Goal: Task Accomplishment & Management: Use online tool/utility

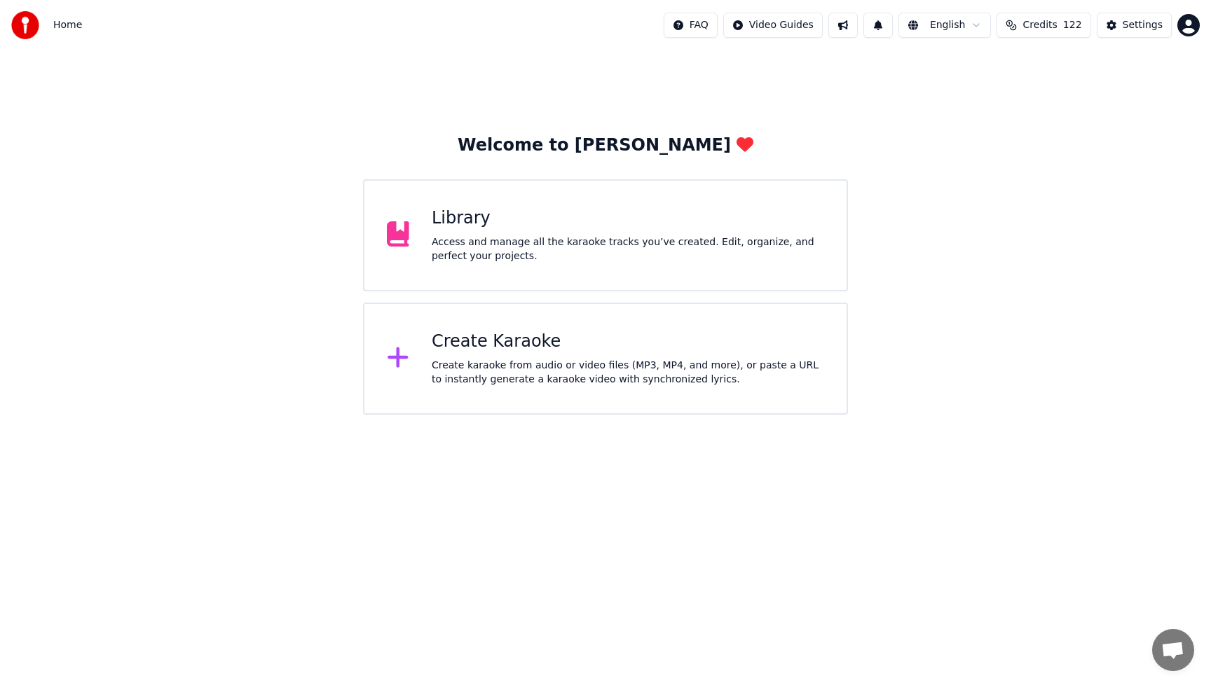
click at [480, 346] on div "Create Karaoke" at bounding box center [628, 342] width 392 height 22
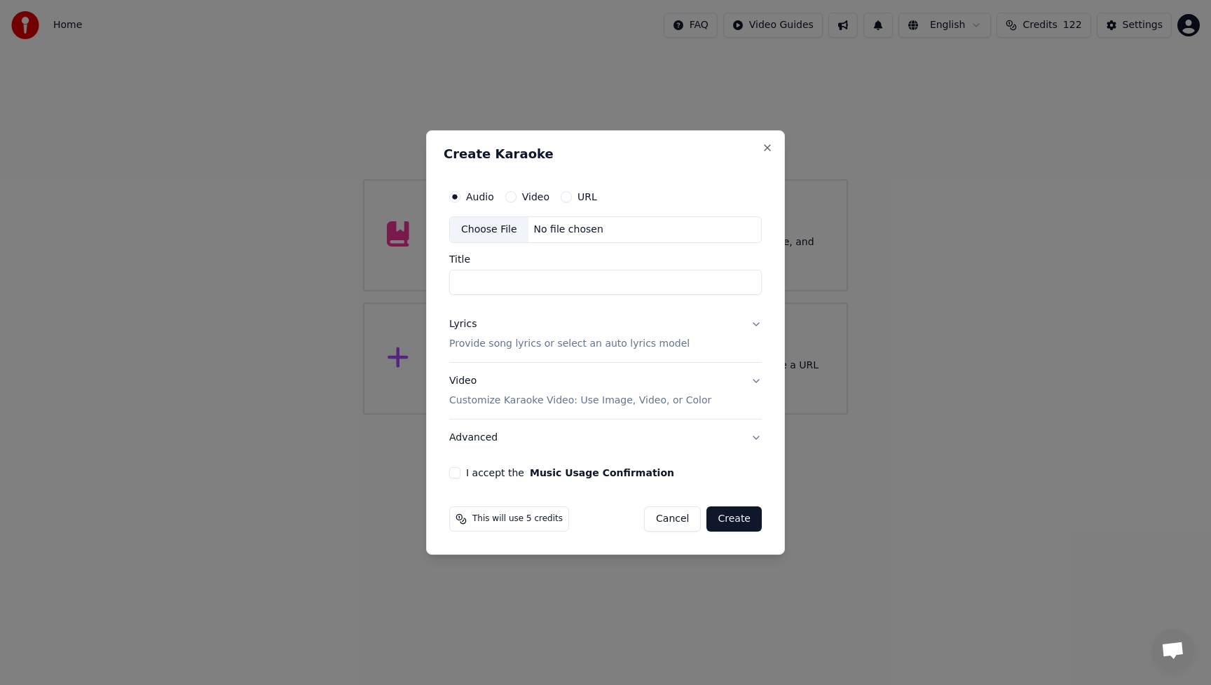
click at [479, 231] on div "Choose File" at bounding box center [489, 229] width 78 height 25
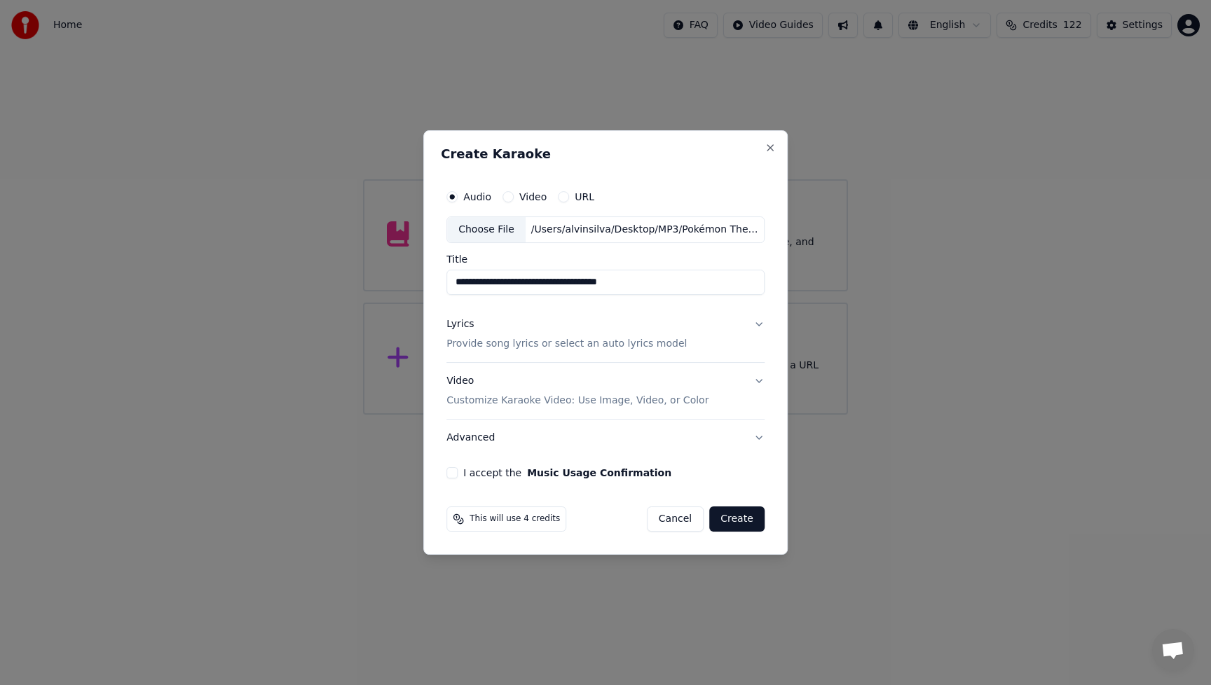
drag, startPoint x: 539, startPoint y: 281, endPoint x: 696, endPoint y: 289, distance: 156.4
click at [696, 289] on input "**********" at bounding box center [605, 282] width 318 height 25
type input "**********"
click at [463, 326] on div "Lyrics" at bounding box center [459, 324] width 27 height 14
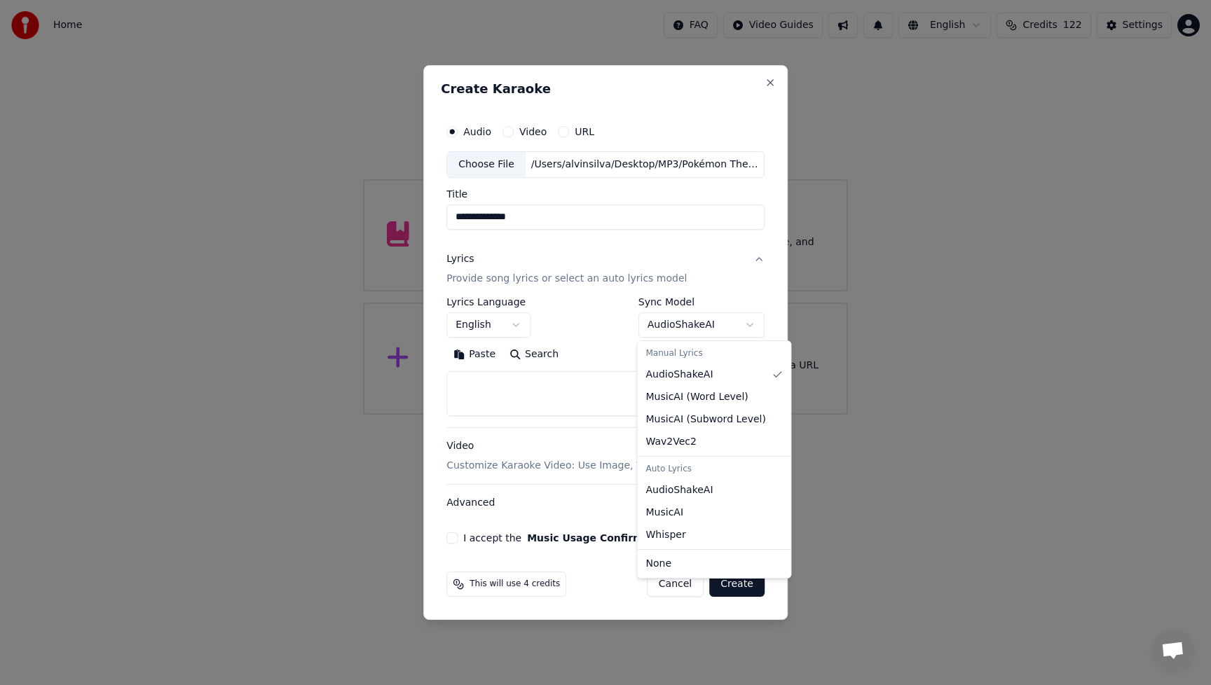
click at [745, 326] on body "**********" at bounding box center [605, 207] width 1211 height 415
select select "**********"
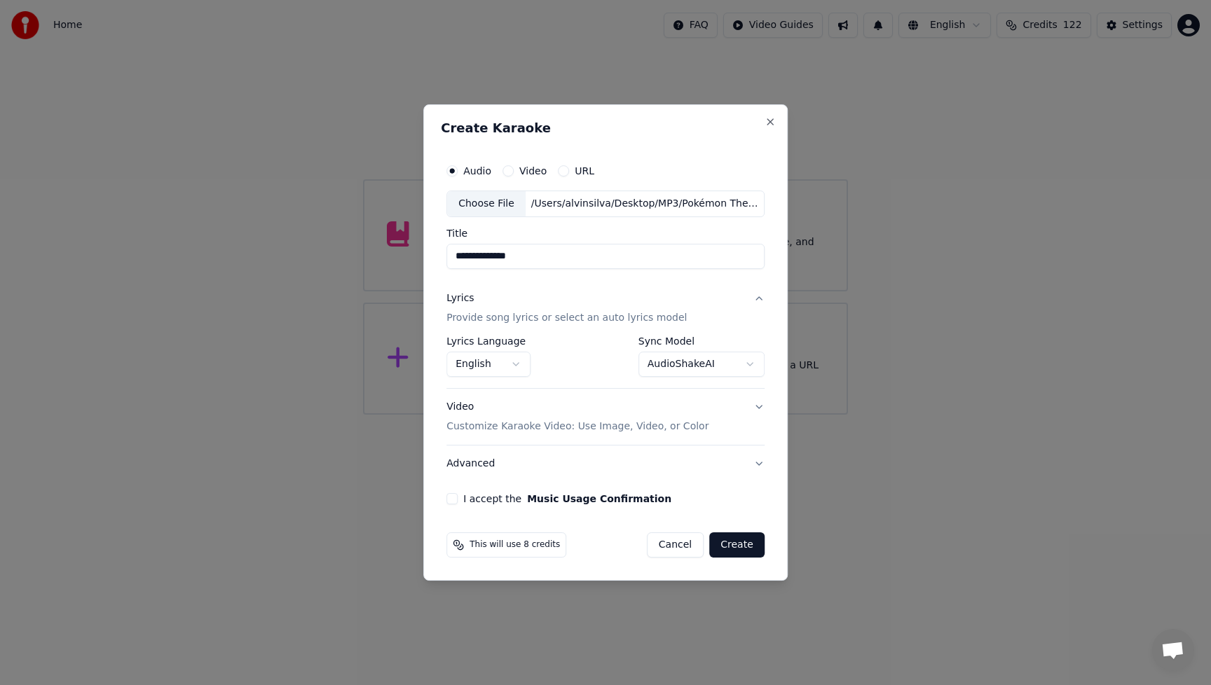
click at [450, 502] on button "I accept the Music Usage Confirmation" at bounding box center [451, 498] width 11 height 11
click at [762, 499] on div "I accept the Music Usage Confirmation" at bounding box center [605, 498] width 318 height 11
click at [464, 410] on div "Video Customize Karaoke Video: Use Image, Video, or Color" at bounding box center [577, 417] width 262 height 34
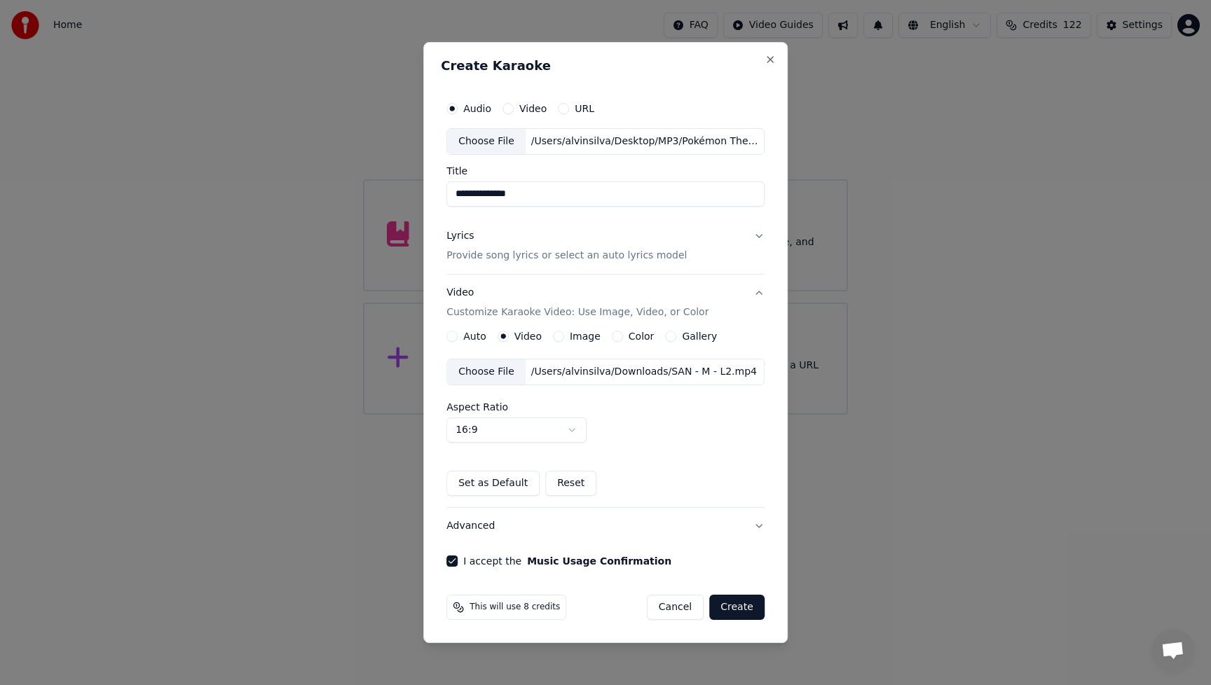
click at [502, 376] on div "Choose File" at bounding box center [486, 371] width 78 height 25
click at [738, 613] on button "Create" at bounding box center [736, 607] width 55 height 25
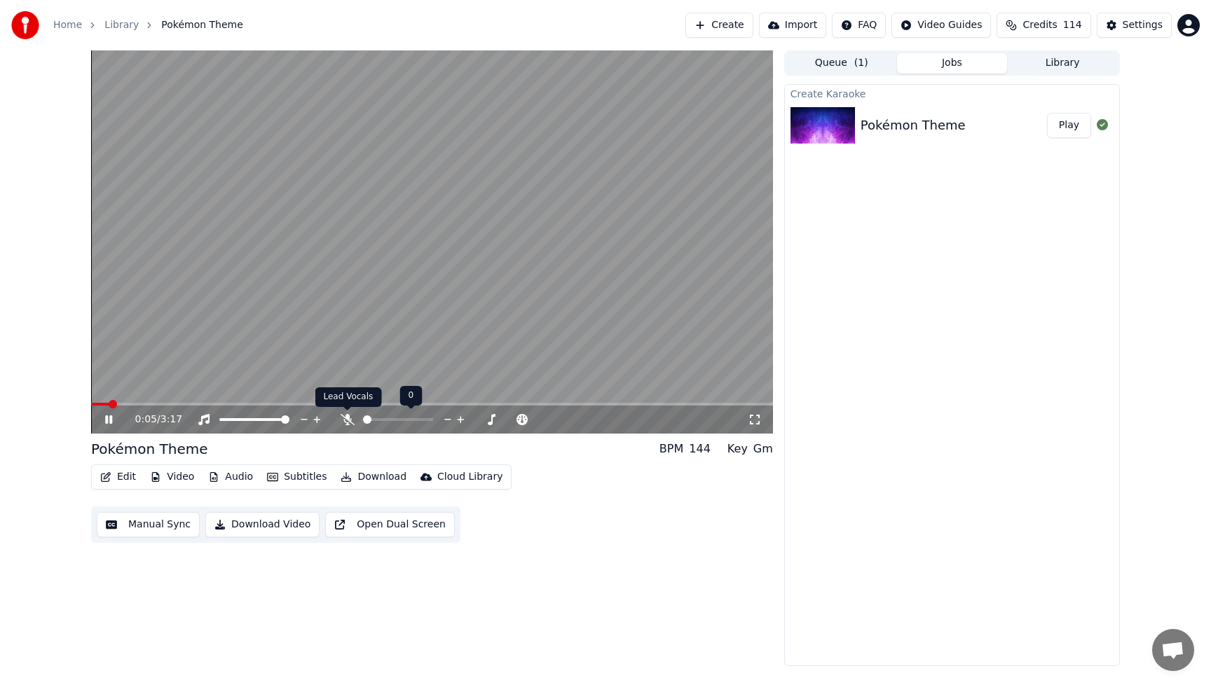
click at [345, 421] on icon at bounding box center [347, 419] width 14 height 11
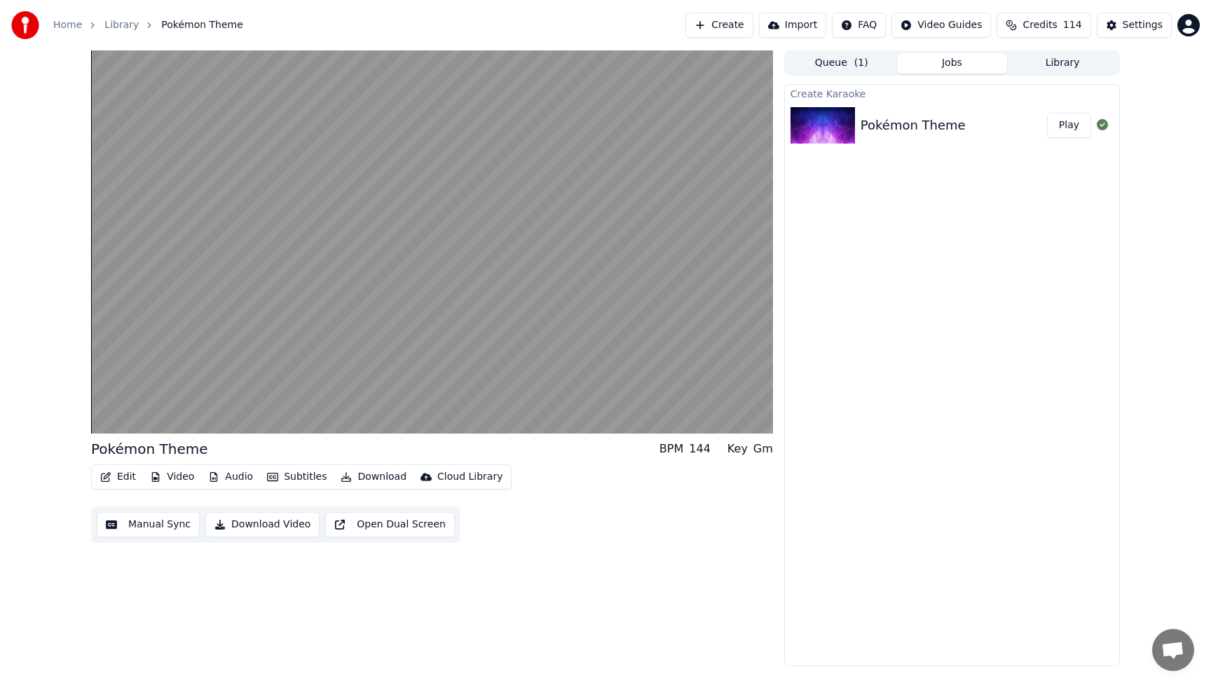
click at [118, 476] on button "Edit" at bounding box center [118, 477] width 47 height 20
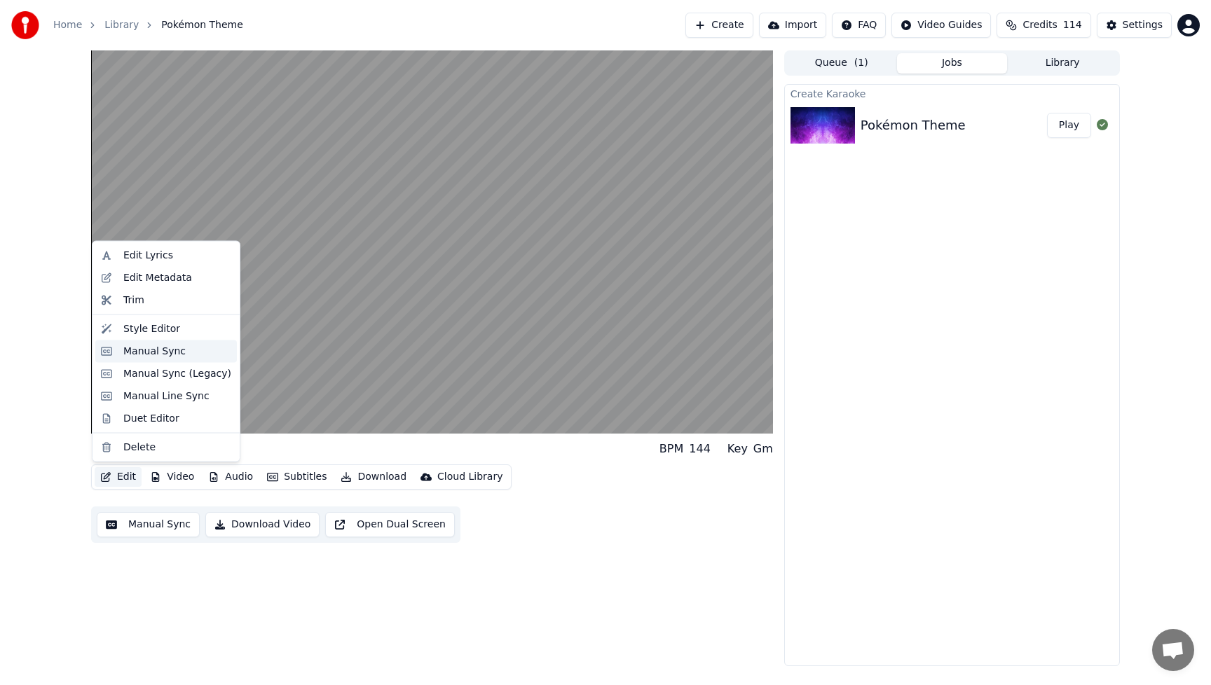
click at [142, 357] on div "Manual Sync" at bounding box center [154, 351] width 62 height 14
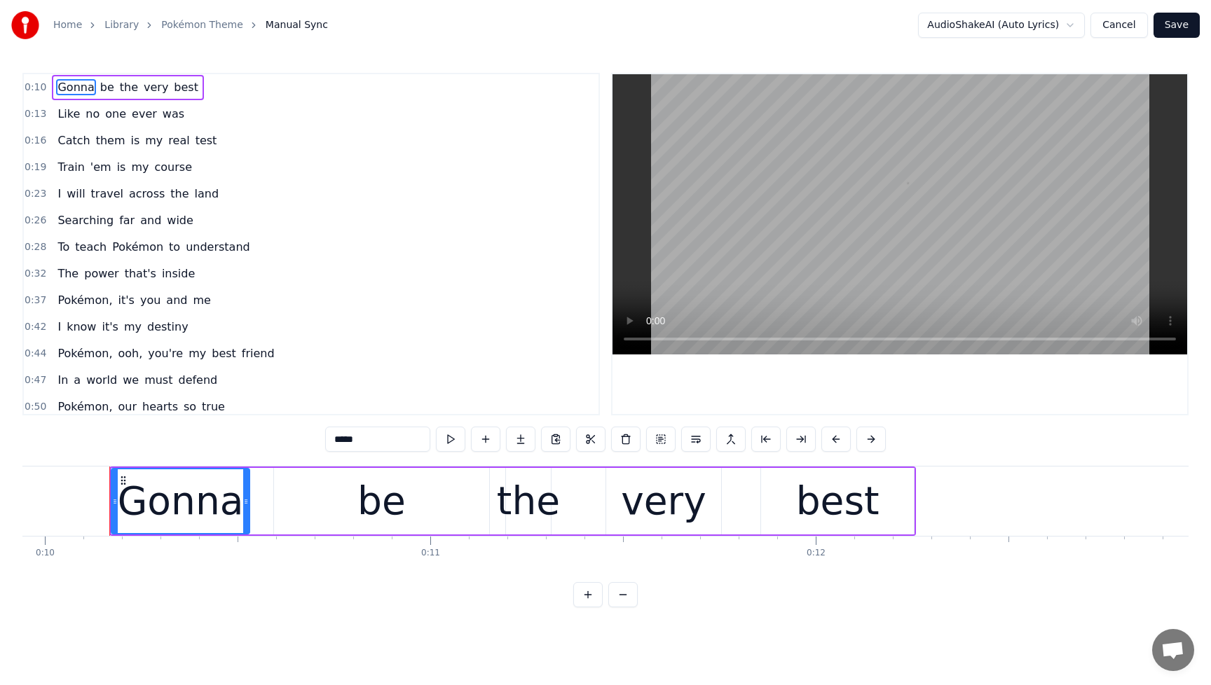
scroll to position [0, 3848]
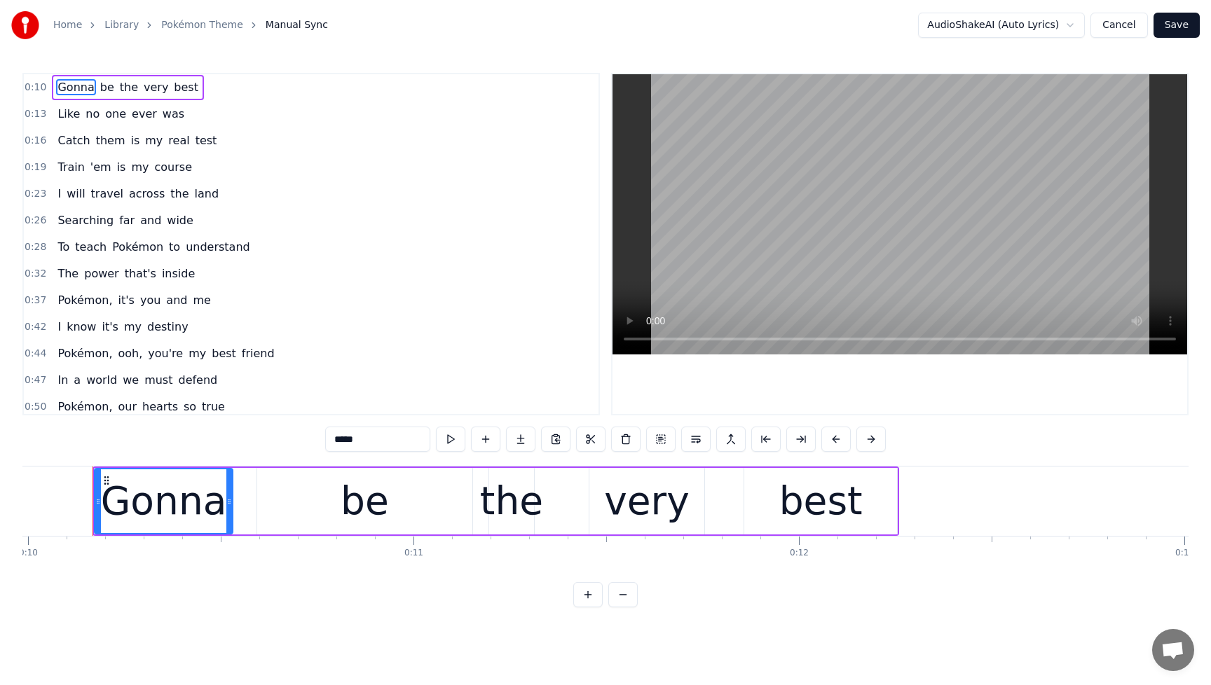
click at [64, 220] on span "Searching" at bounding box center [85, 220] width 59 height 16
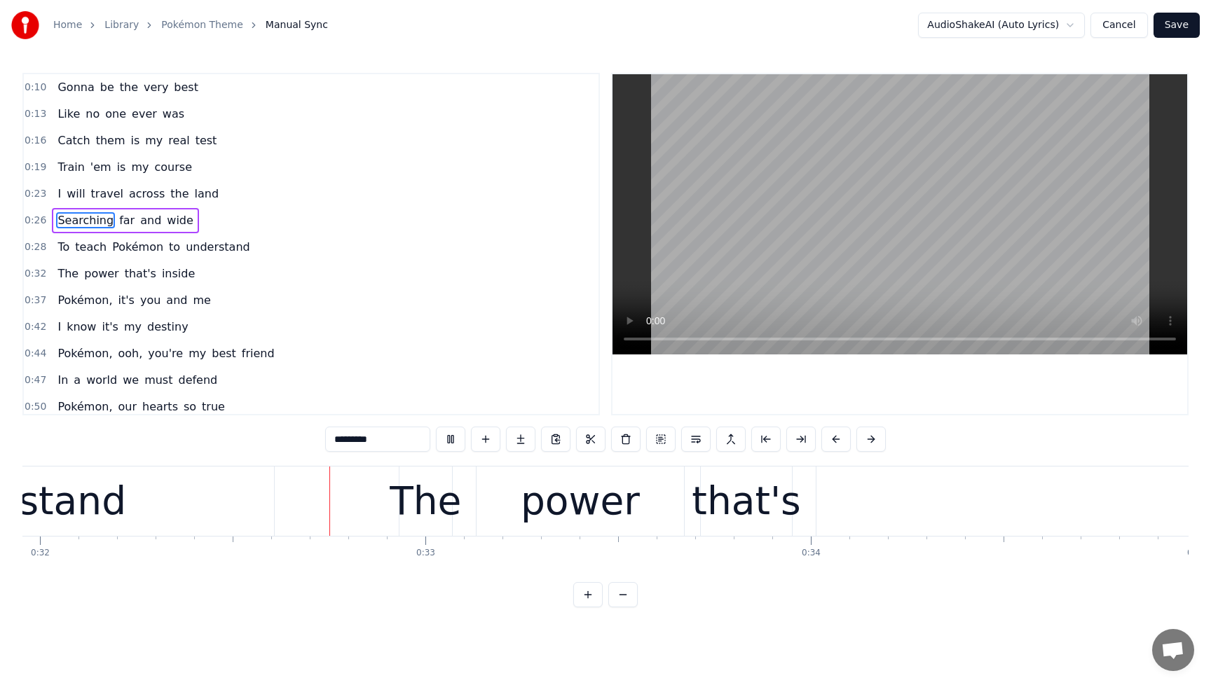
scroll to position [0, 12321]
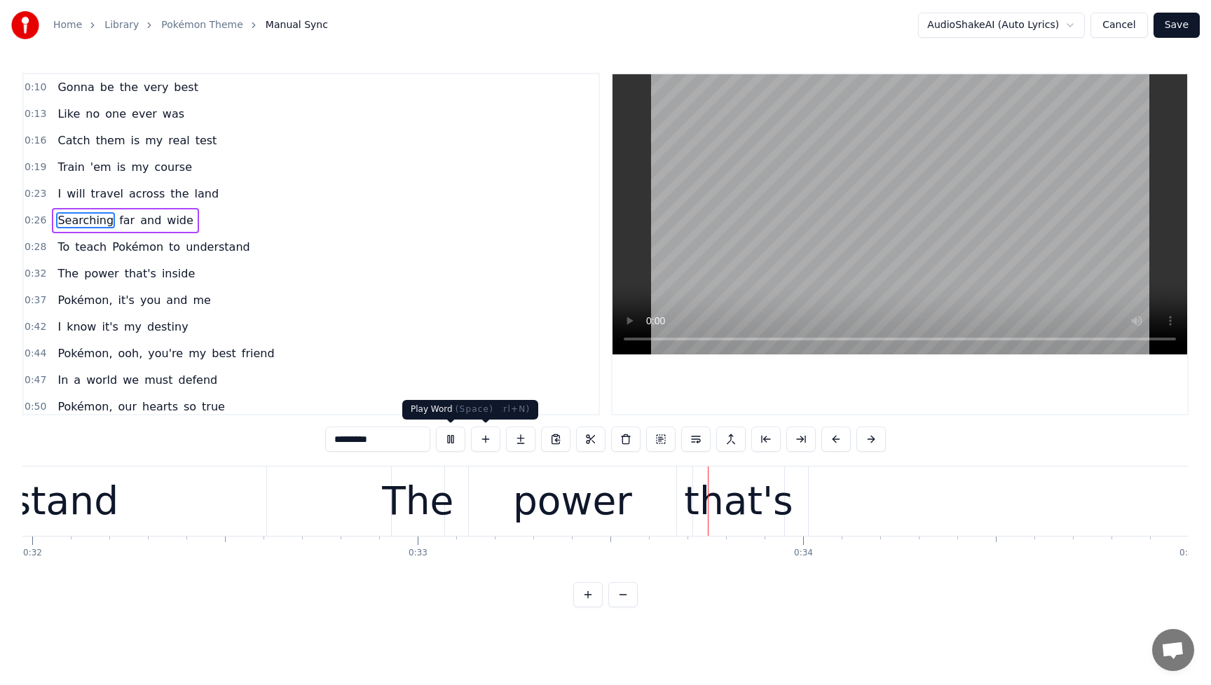
click at [452, 434] on button at bounding box center [450, 439] width 29 height 25
click at [56, 250] on span "To" at bounding box center [63, 247] width 15 height 16
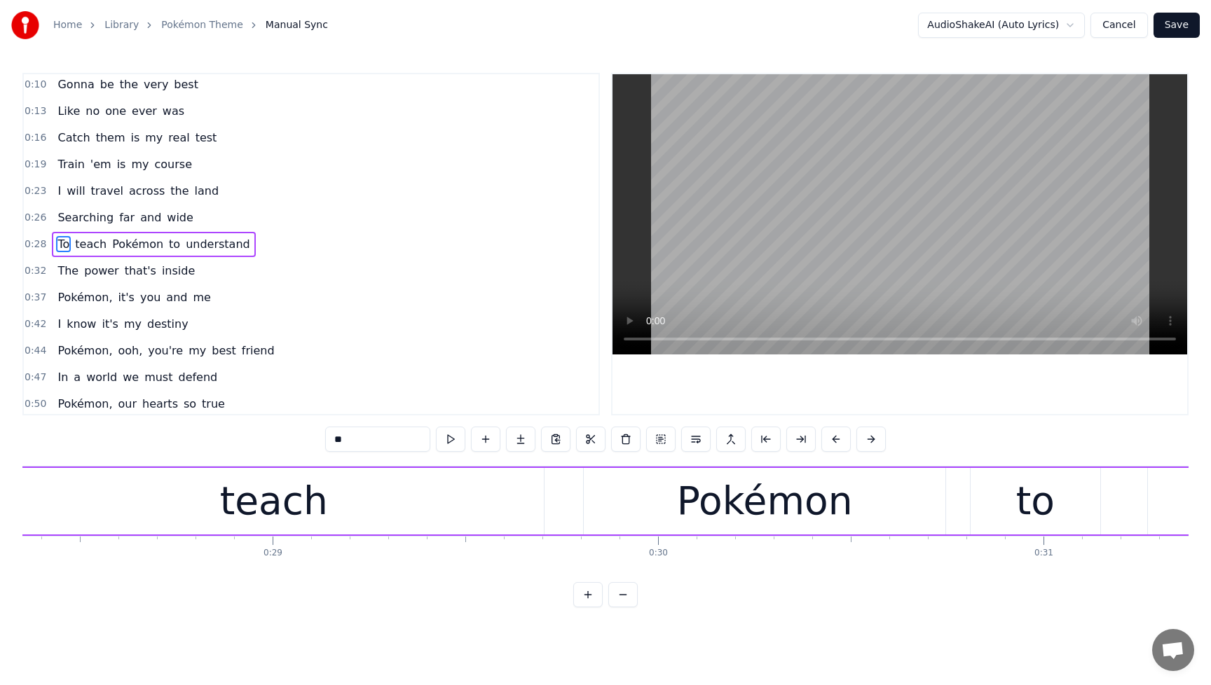
scroll to position [0, 10779]
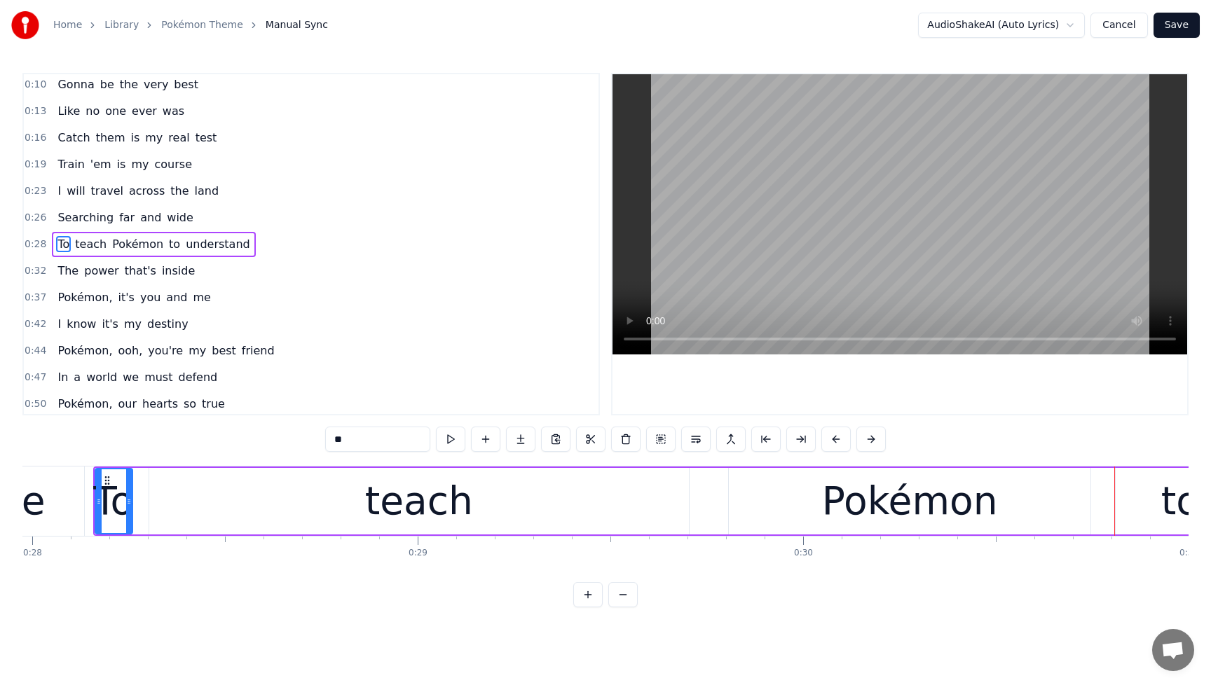
click at [60, 245] on span "To" at bounding box center [63, 244] width 15 height 16
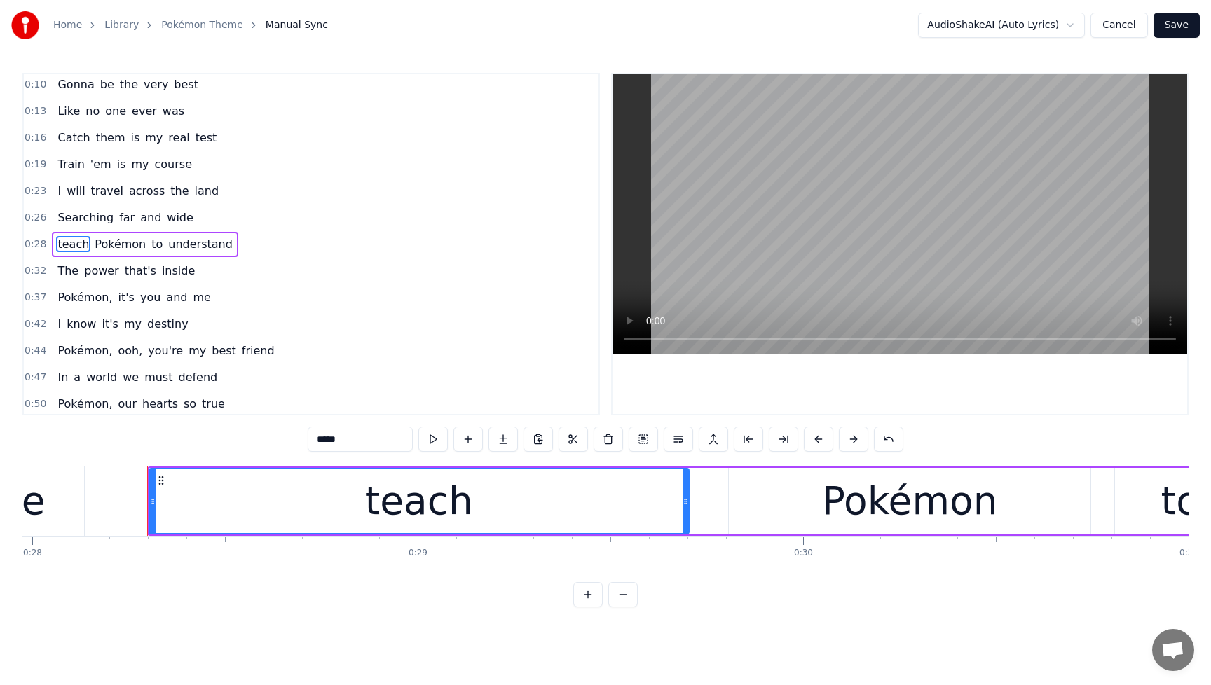
click at [71, 244] on span "teach" at bounding box center [73, 244] width 34 height 16
drag, startPoint x: 356, startPoint y: 436, endPoint x: 285, endPoint y: 434, distance: 70.8
click at [285, 434] on div "0:10 Gonna be the very best 0:13 Like no one ever was 0:16 Catch them is my rea…" at bounding box center [605, 340] width 1166 height 535
drag, startPoint x: 69, startPoint y: 216, endPoint x: 90, endPoint y: 221, distance: 20.7
click at [69, 216] on span "Searching" at bounding box center [85, 217] width 59 height 16
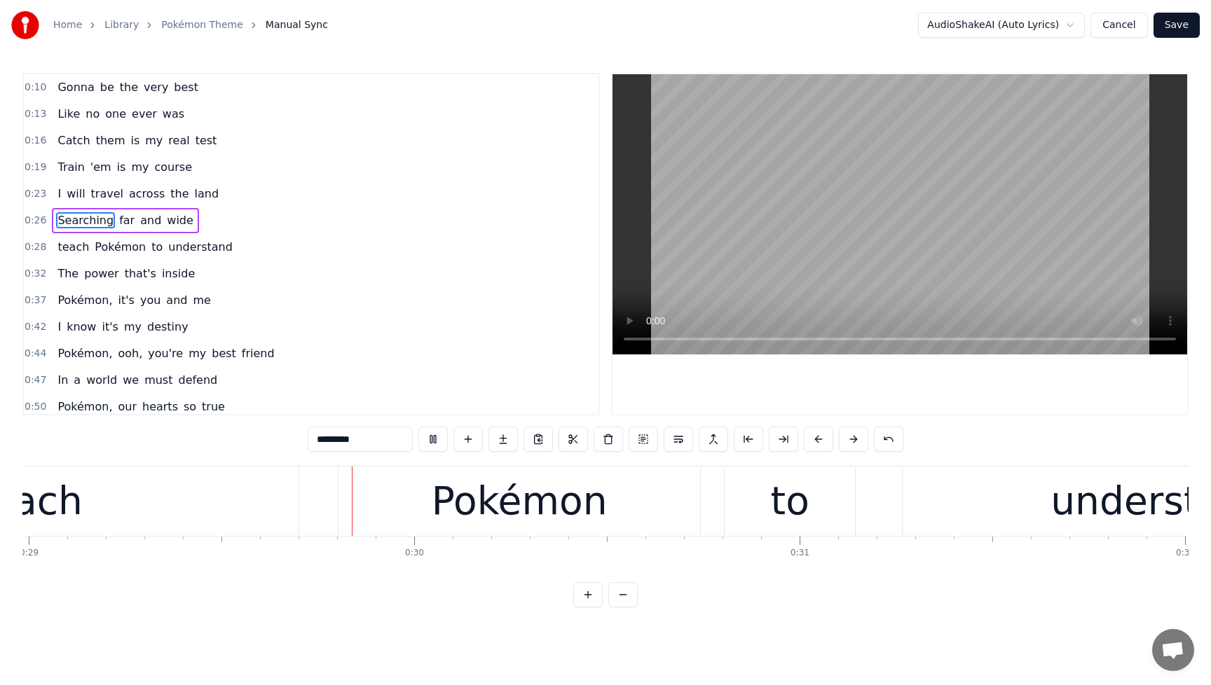
scroll to position [0, 11183]
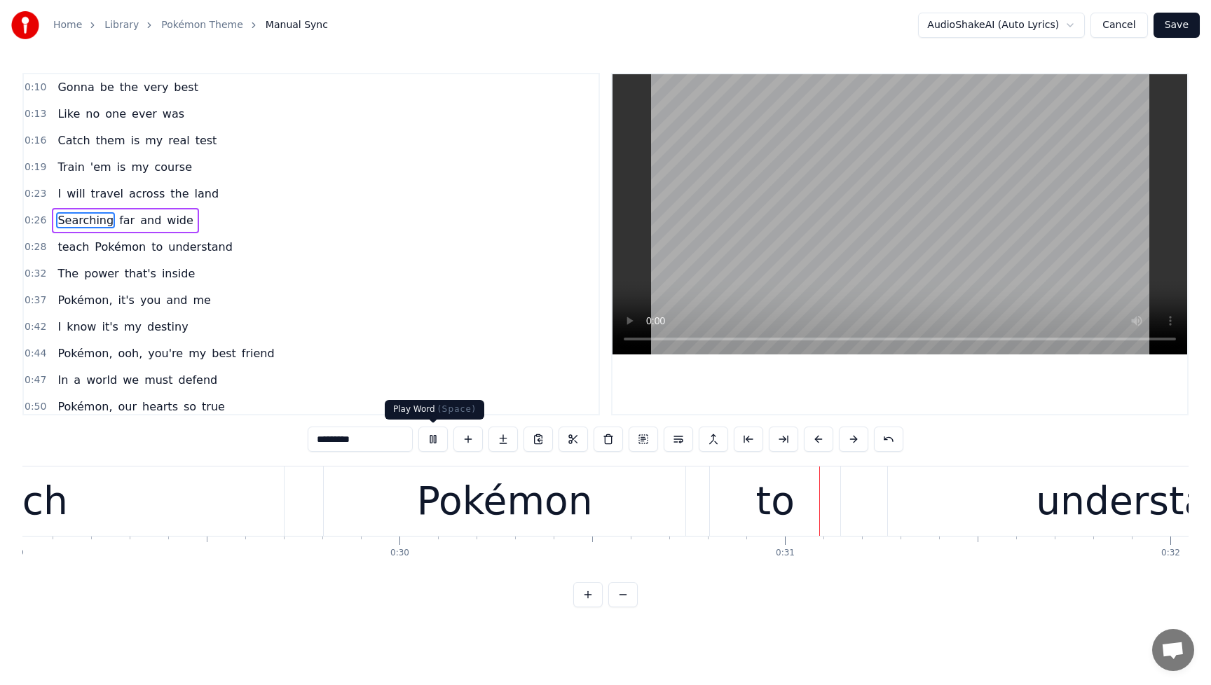
click at [429, 437] on button at bounding box center [432, 439] width 29 height 25
click at [63, 513] on div "teach" at bounding box center [13, 501] width 539 height 69
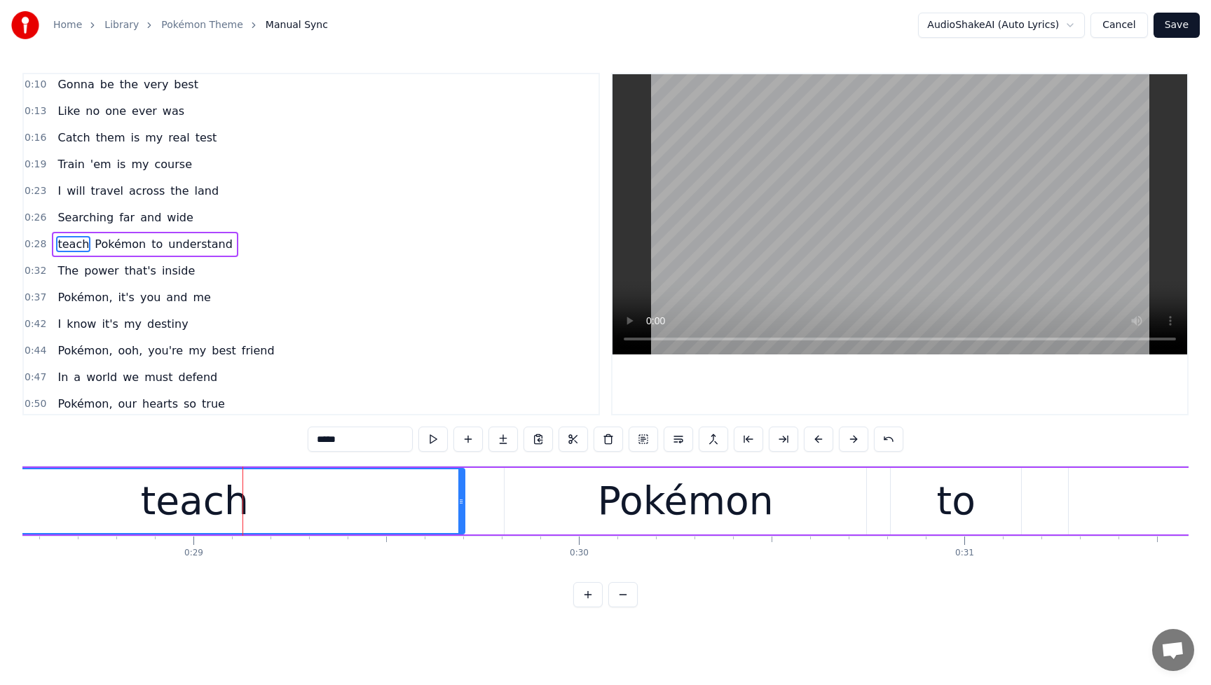
scroll to position [0, 10774]
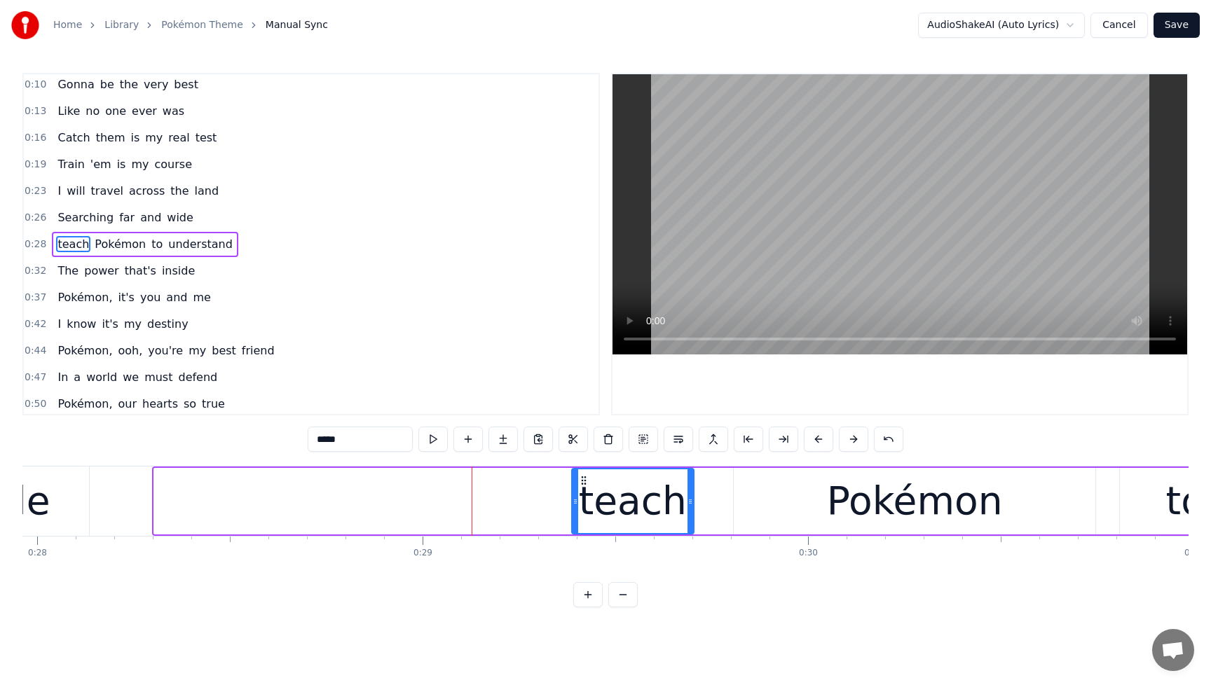
drag, startPoint x: 158, startPoint y: 503, endPoint x: 575, endPoint y: 502, distance: 417.6
click at [575, 502] on icon at bounding box center [575, 501] width 6 height 11
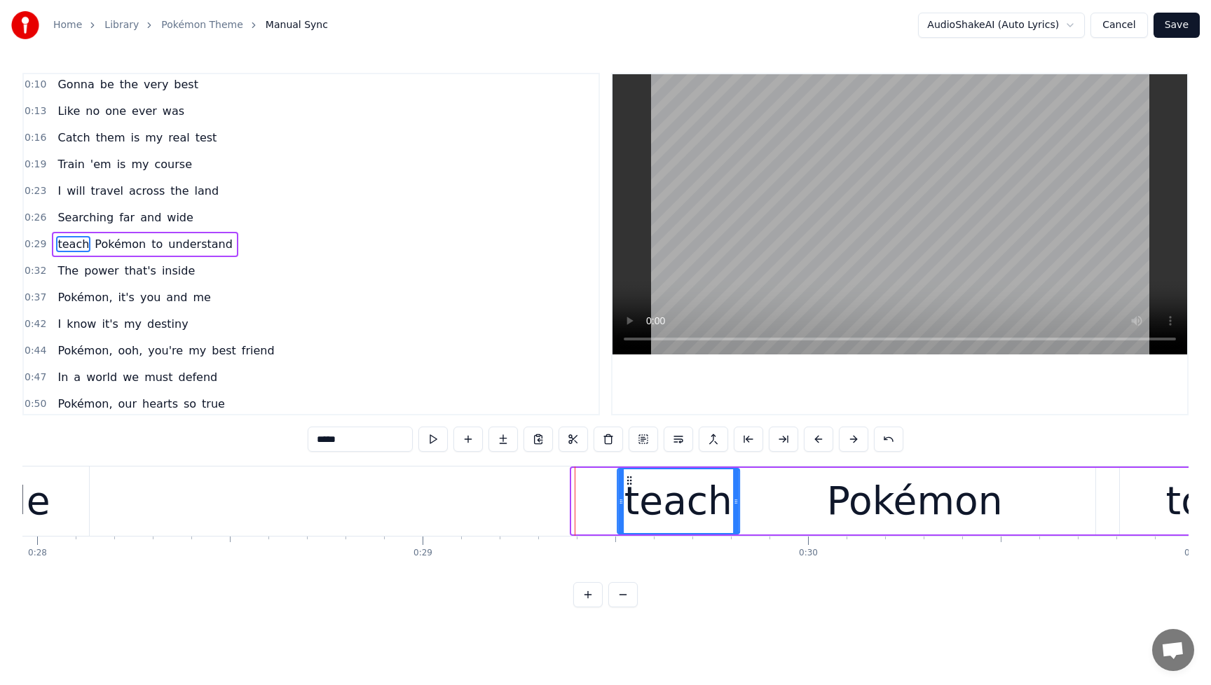
drag, startPoint x: 581, startPoint y: 481, endPoint x: 627, endPoint y: 483, distance: 45.6
click at [627, 483] on icon at bounding box center [629, 480] width 11 height 11
drag, startPoint x: 735, startPoint y: 505, endPoint x: 750, endPoint y: 501, distance: 16.0
click at [772, 503] on icon at bounding box center [770, 501] width 6 height 11
click at [69, 221] on span "Searching" at bounding box center [85, 217] width 59 height 16
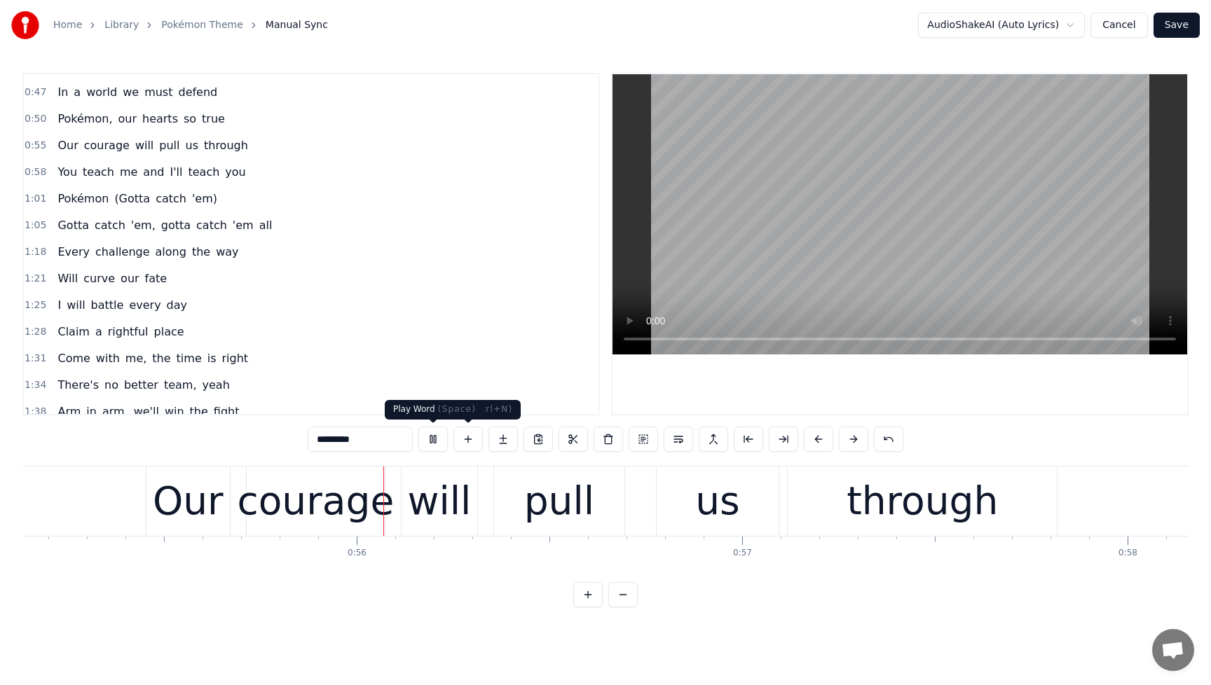
scroll to position [0, 21316]
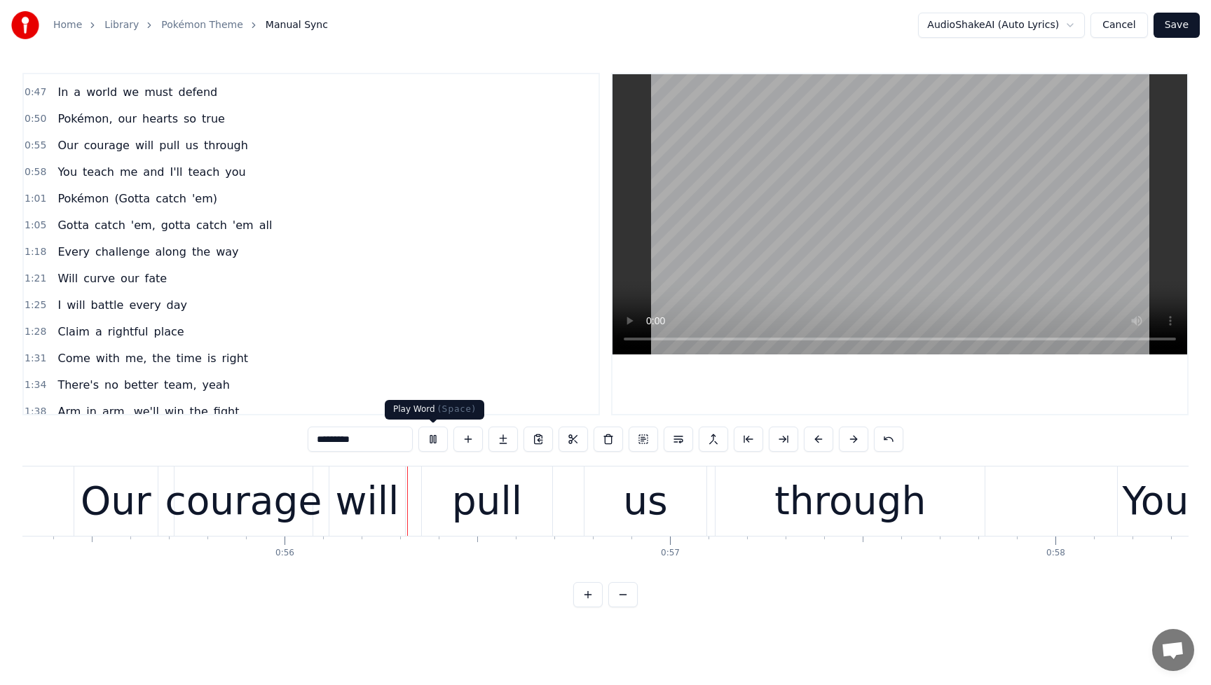
click at [437, 441] on button at bounding box center [432, 439] width 29 height 25
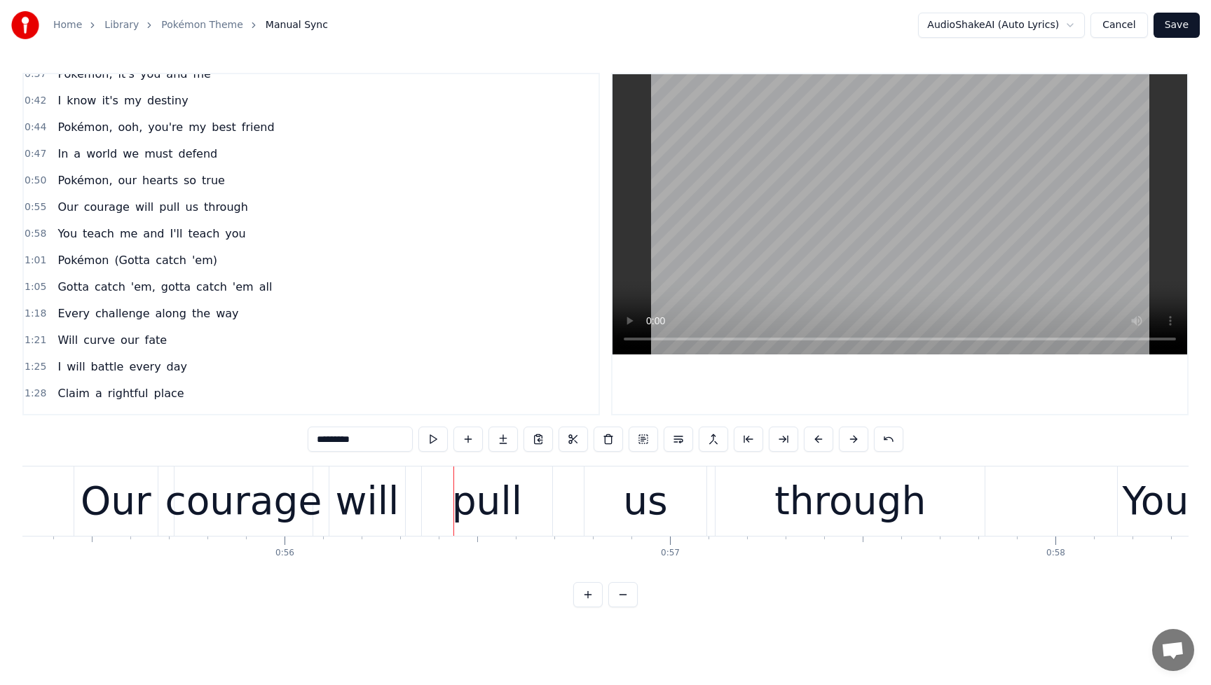
scroll to position [195, 0]
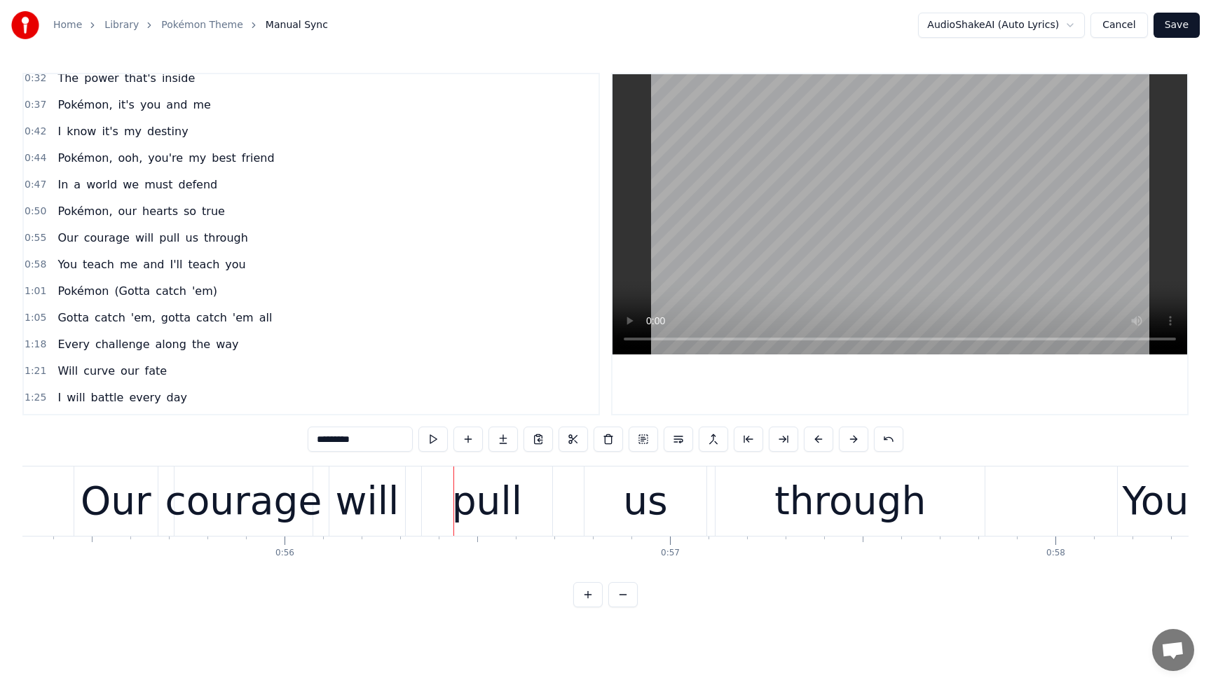
click at [60, 266] on span "You" at bounding box center [67, 264] width 22 height 16
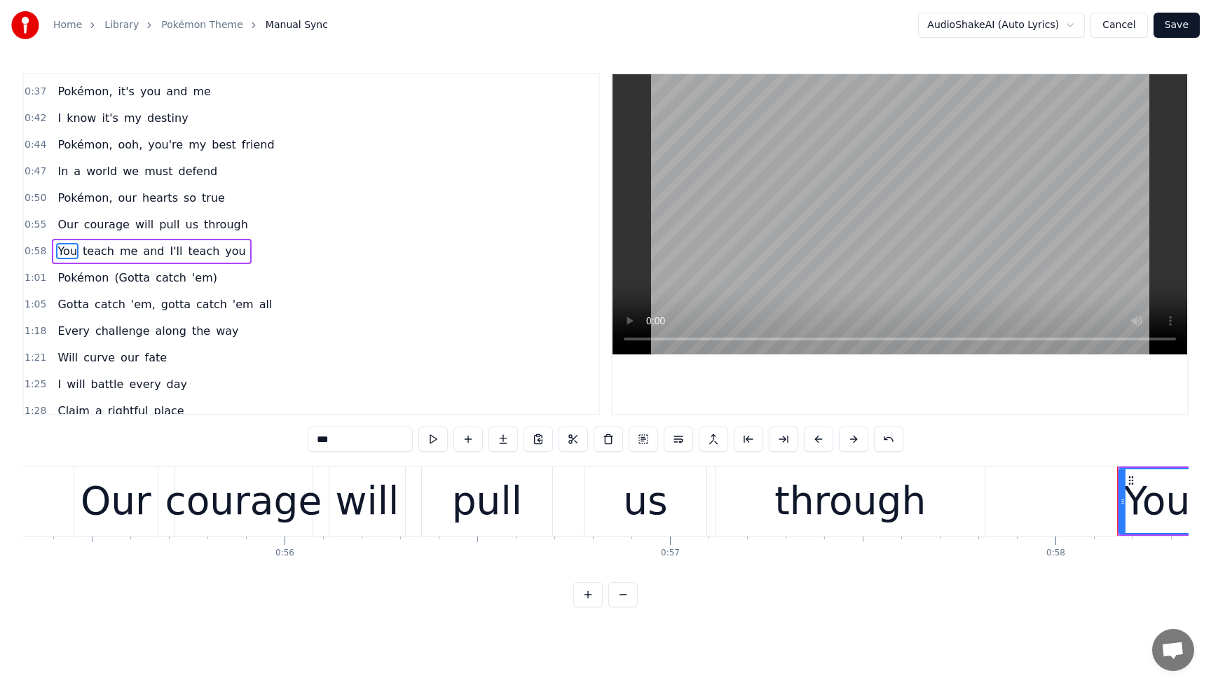
scroll to position [216, 0]
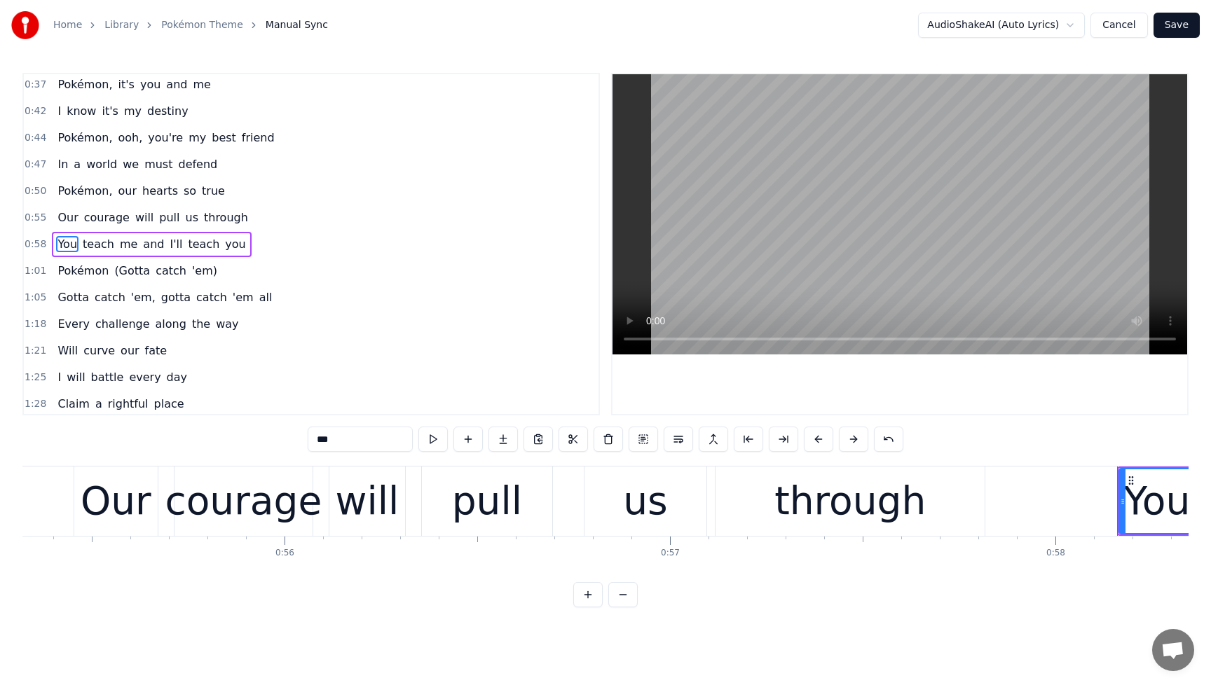
click at [70, 275] on span "Pokémon" at bounding box center [83, 271] width 54 height 16
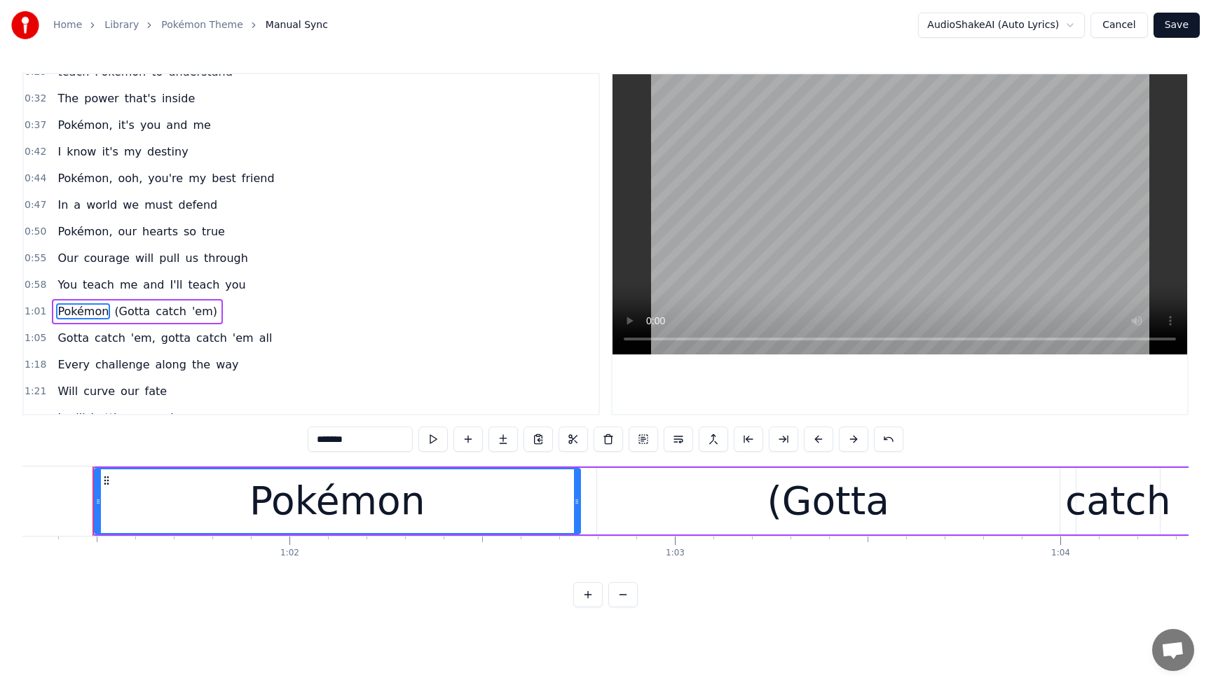
scroll to position [171, 0]
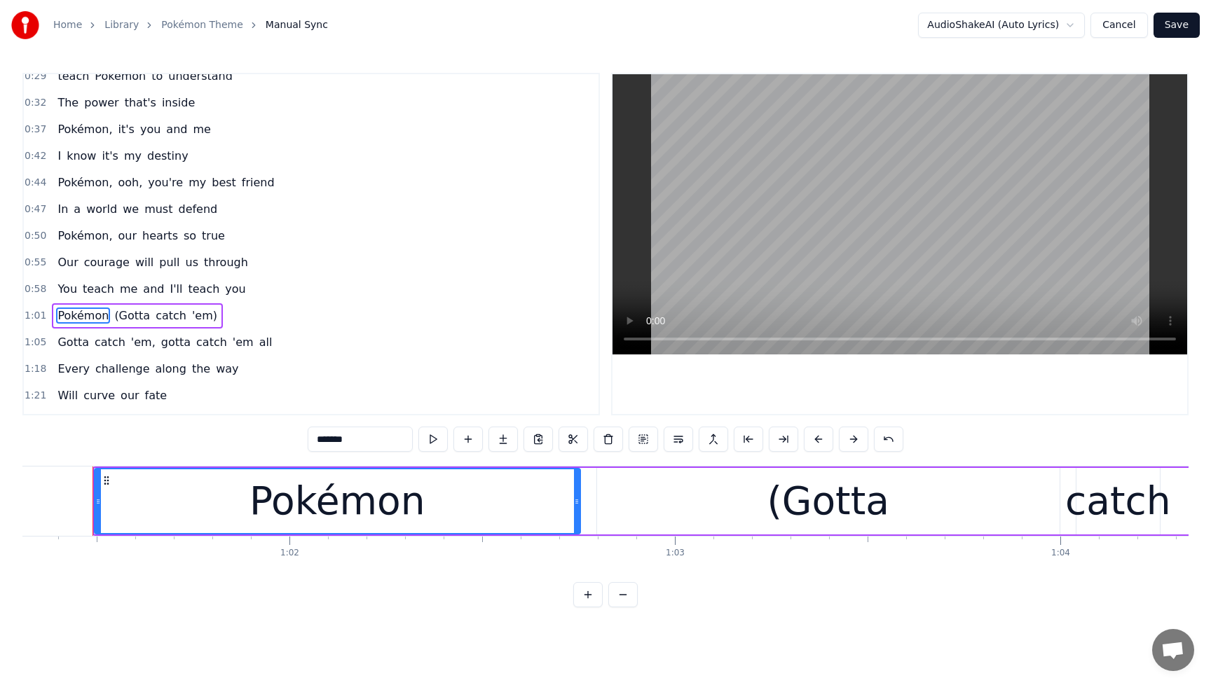
click at [70, 232] on span "Pokémon," at bounding box center [84, 236] width 57 height 16
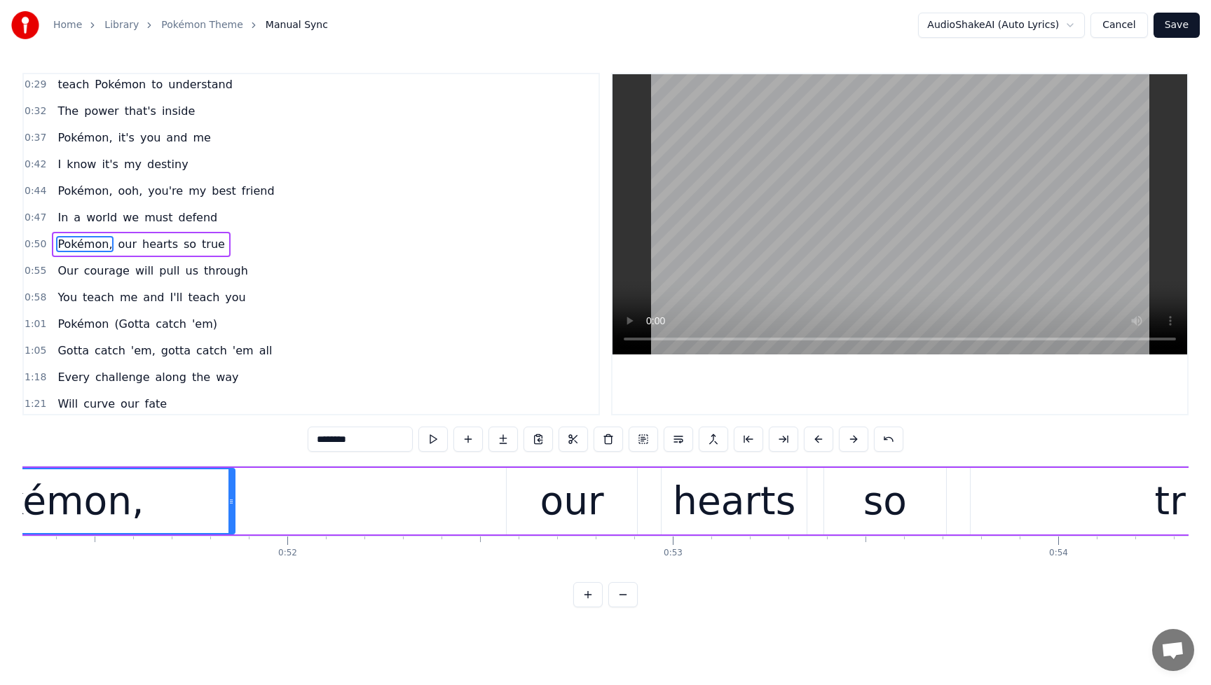
scroll to position [0, 19543]
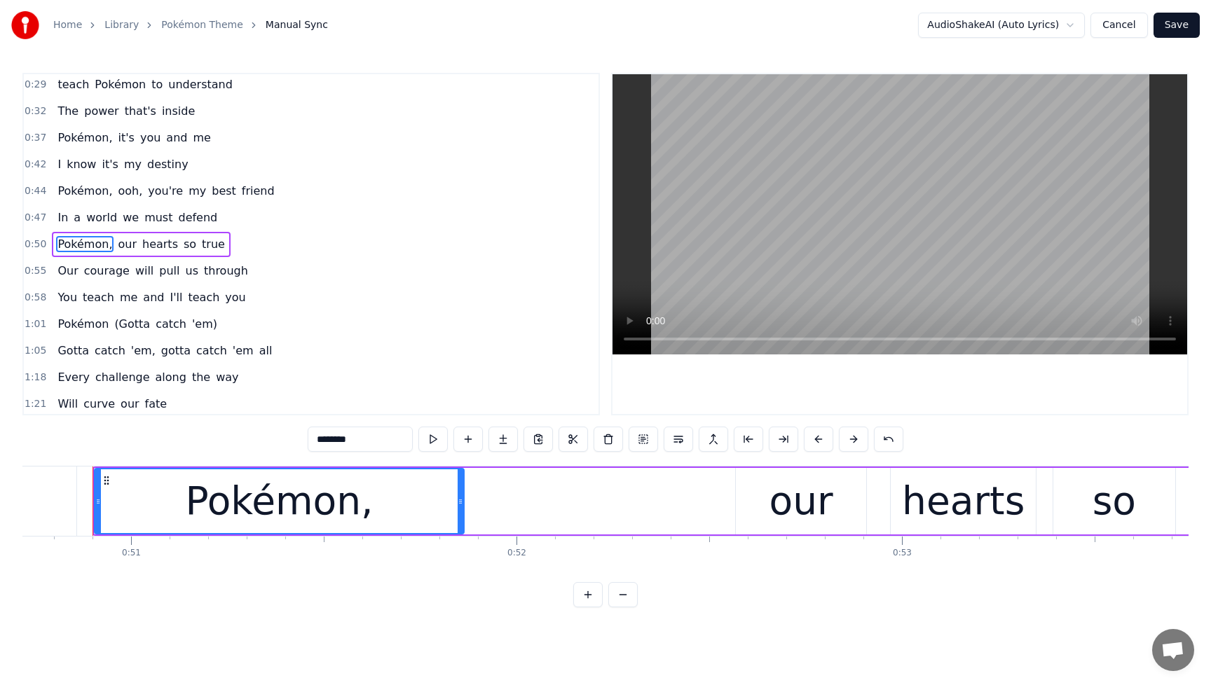
click at [427, 488] on div "Pokémon," at bounding box center [279, 501] width 368 height 64
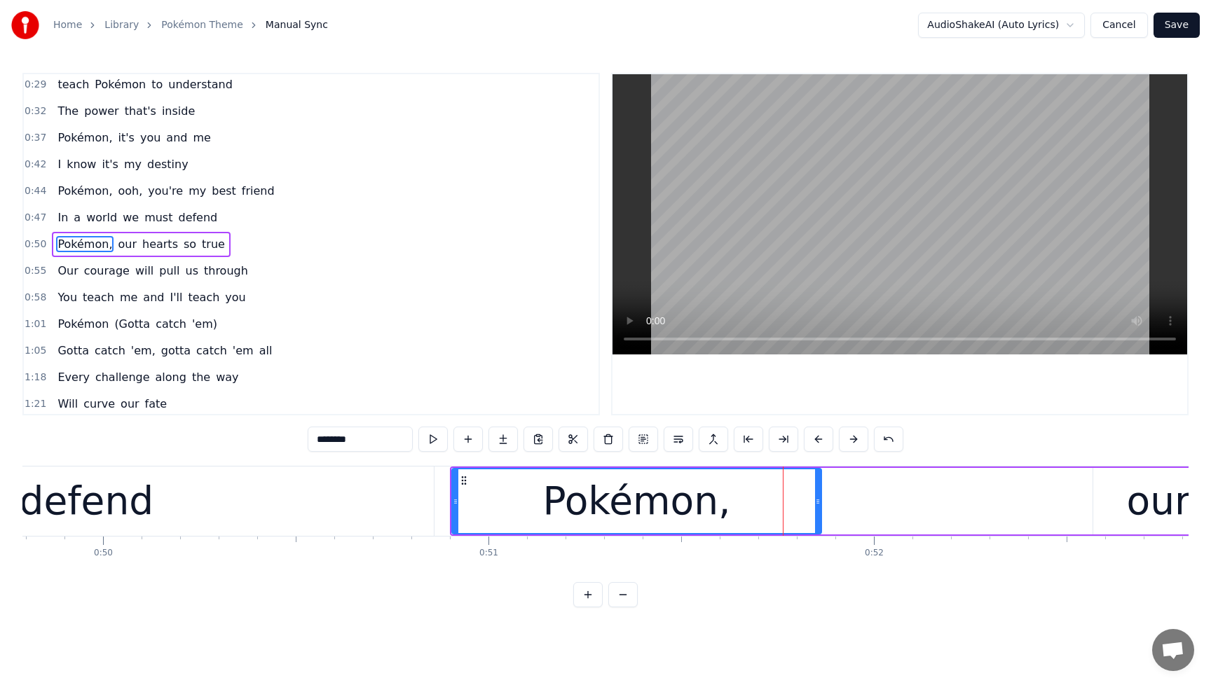
scroll to position [0, 18957]
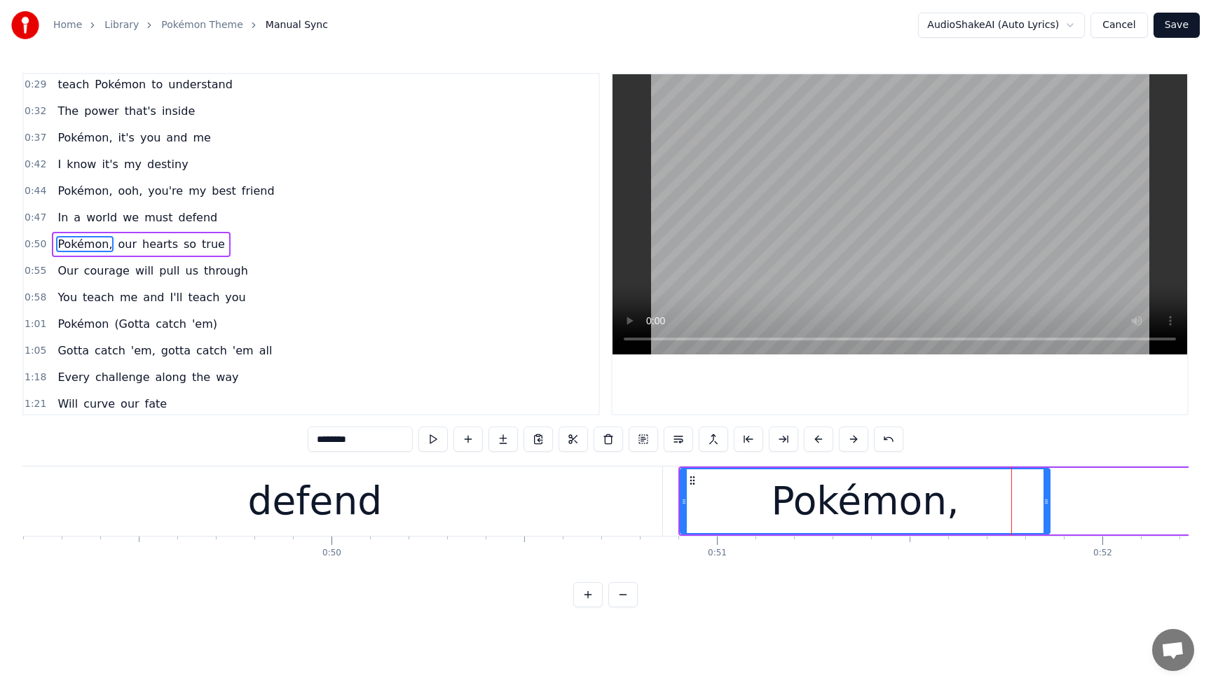
click at [332, 517] on div "defend" at bounding box center [314, 501] width 135 height 58
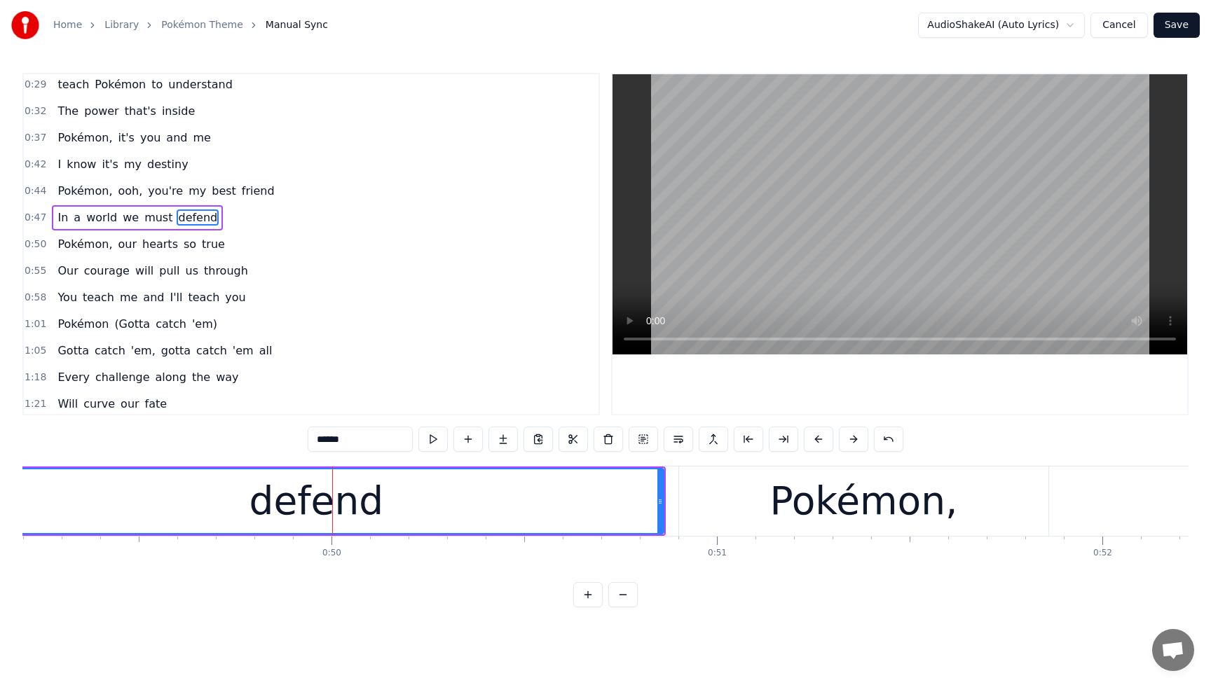
scroll to position [136, 0]
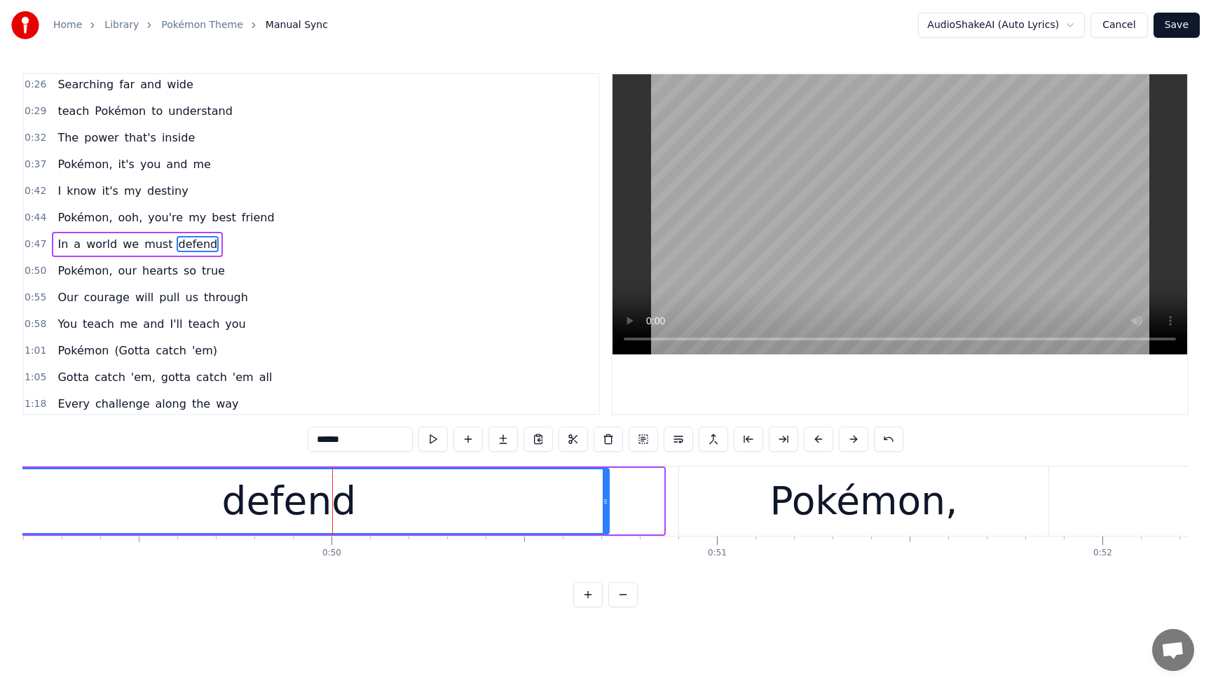
drag, startPoint x: 657, startPoint y: 505, endPoint x: 603, endPoint y: 512, distance: 55.1
click at [603, 512] on div at bounding box center [606, 501] width 6 height 64
click at [76, 270] on span "Pokémon," at bounding box center [84, 271] width 57 height 16
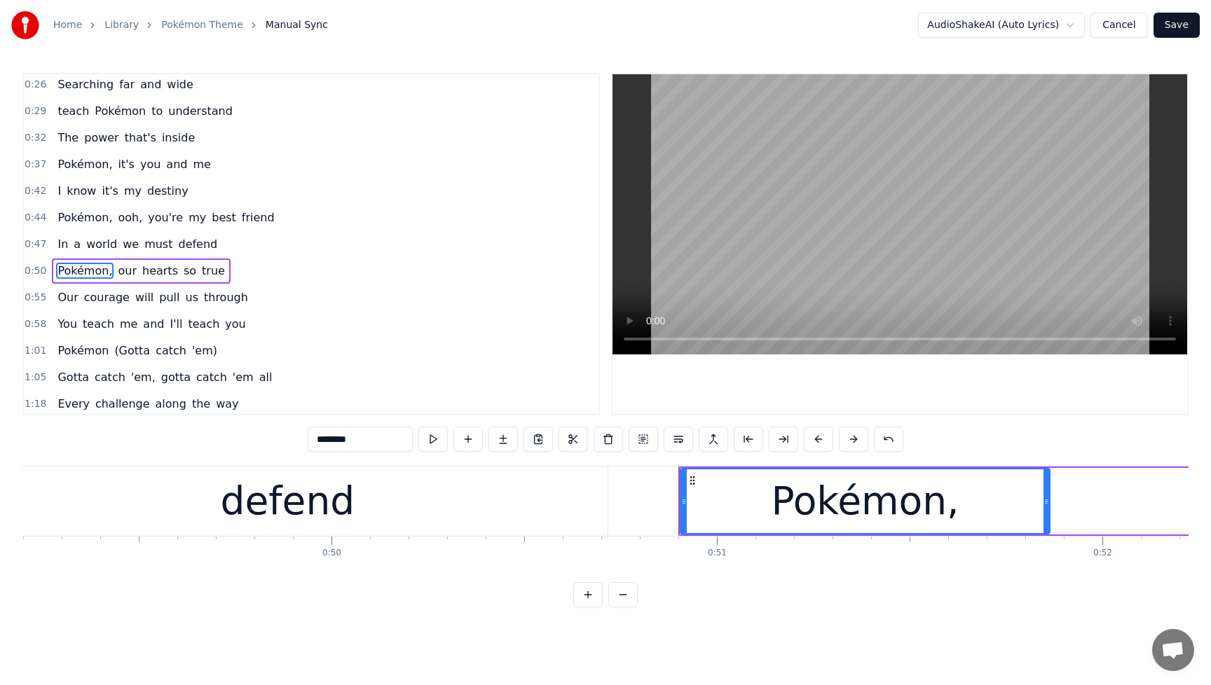
scroll to position [163, 0]
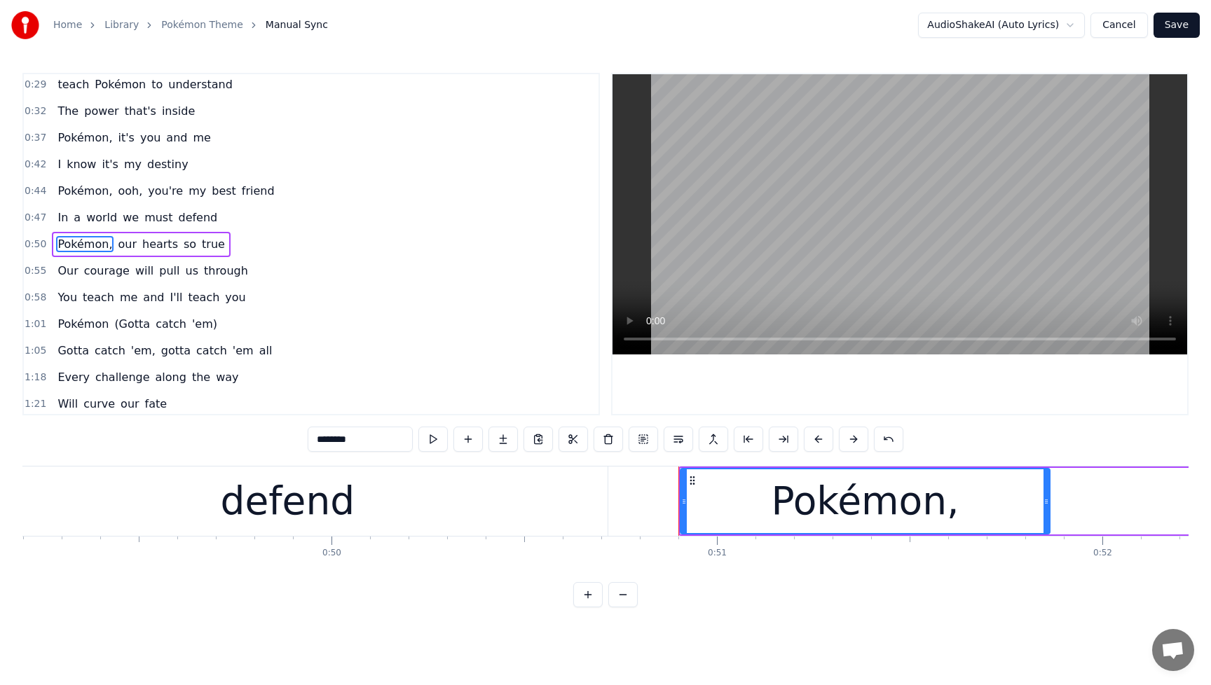
click at [401, 495] on div "defend" at bounding box center [288, 501] width 640 height 69
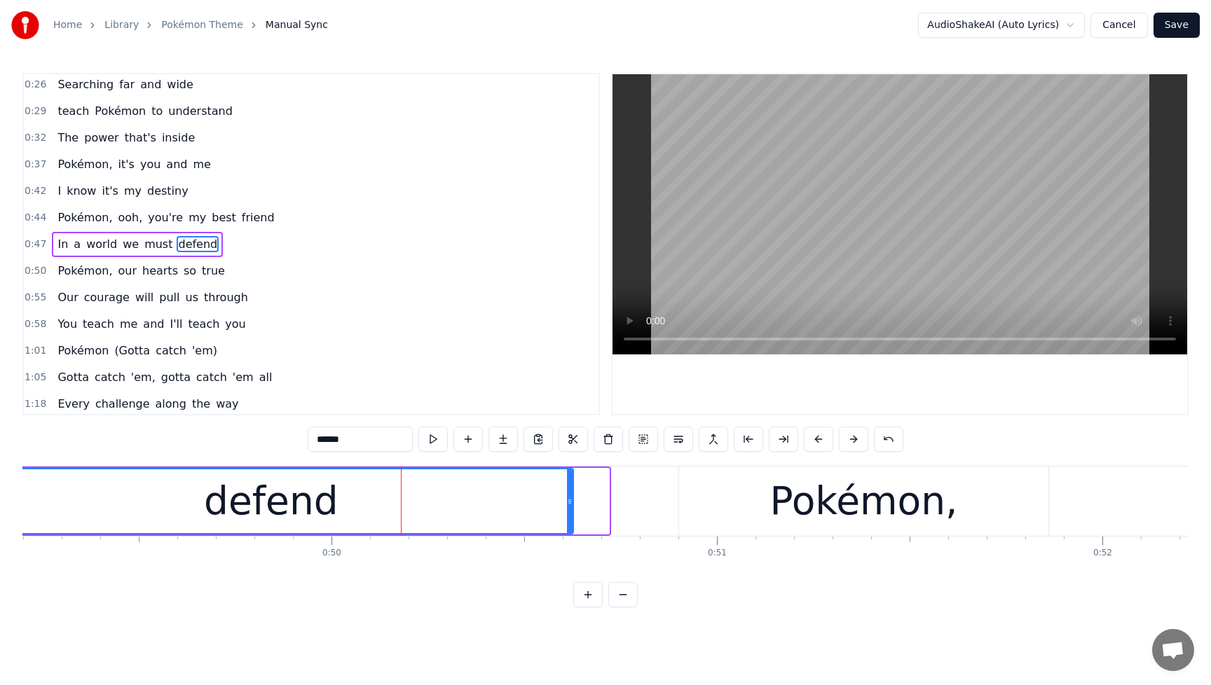
drag, startPoint x: 606, startPoint y: 506, endPoint x: 570, endPoint y: 511, distance: 36.1
click at [570, 511] on div at bounding box center [570, 501] width 6 height 64
click at [80, 271] on span "Pokémon," at bounding box center [84, 271] width 57 height 16
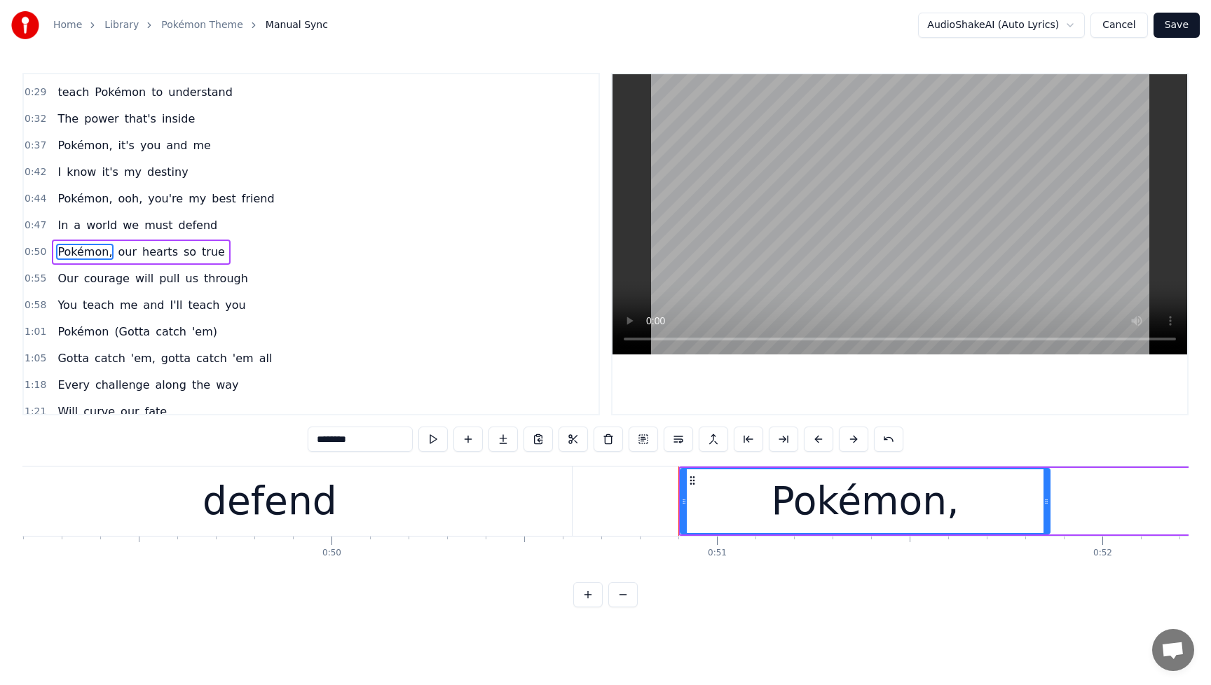
scroll to position [163, 0]
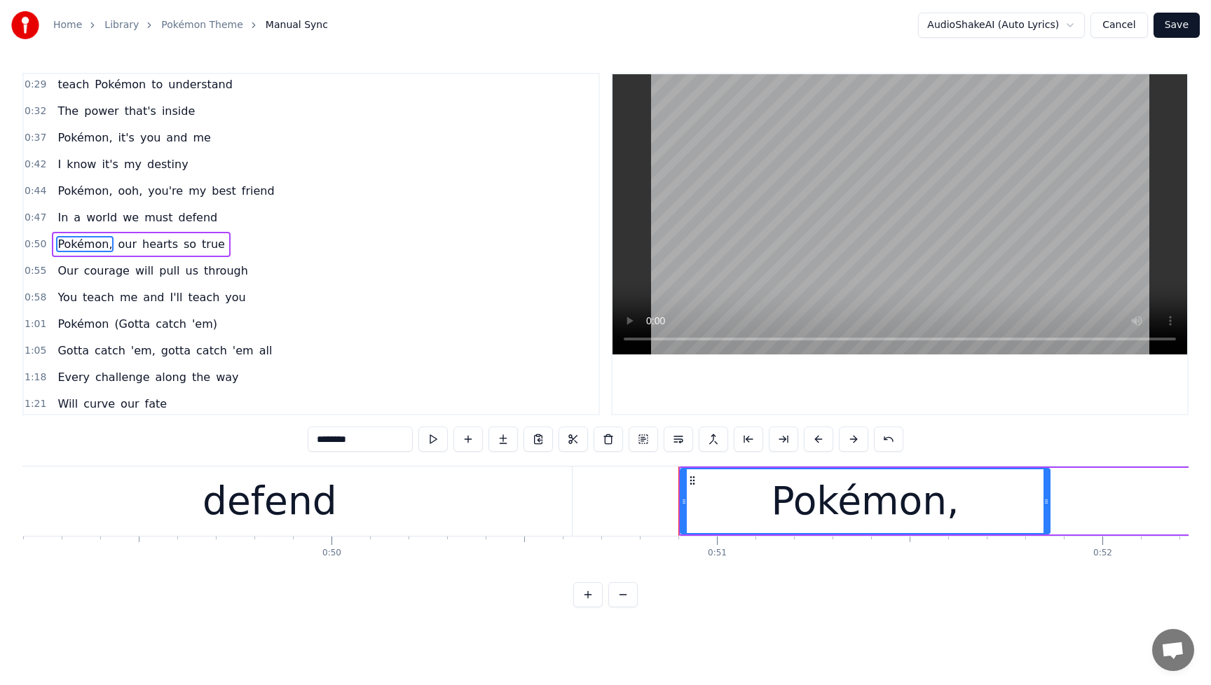
click at [687, 506] on div "Pokémon," at bounding box center [865, 501] width 368 height 64
drag, startPoint x: 682, startPoint y: 504, endPoint x: 698, endPoint y: 504, distance: 16.1
click at [698, 504] on icon at bounding box center [700, 501] width 6 height 11
drag, startPoint x: 698, startPoint y: 504, endPoint x: 724, endPoint y: 503, distance: 26.7
click at [724, 503] on icon at bounding box center [727, 501] width 6 height 11
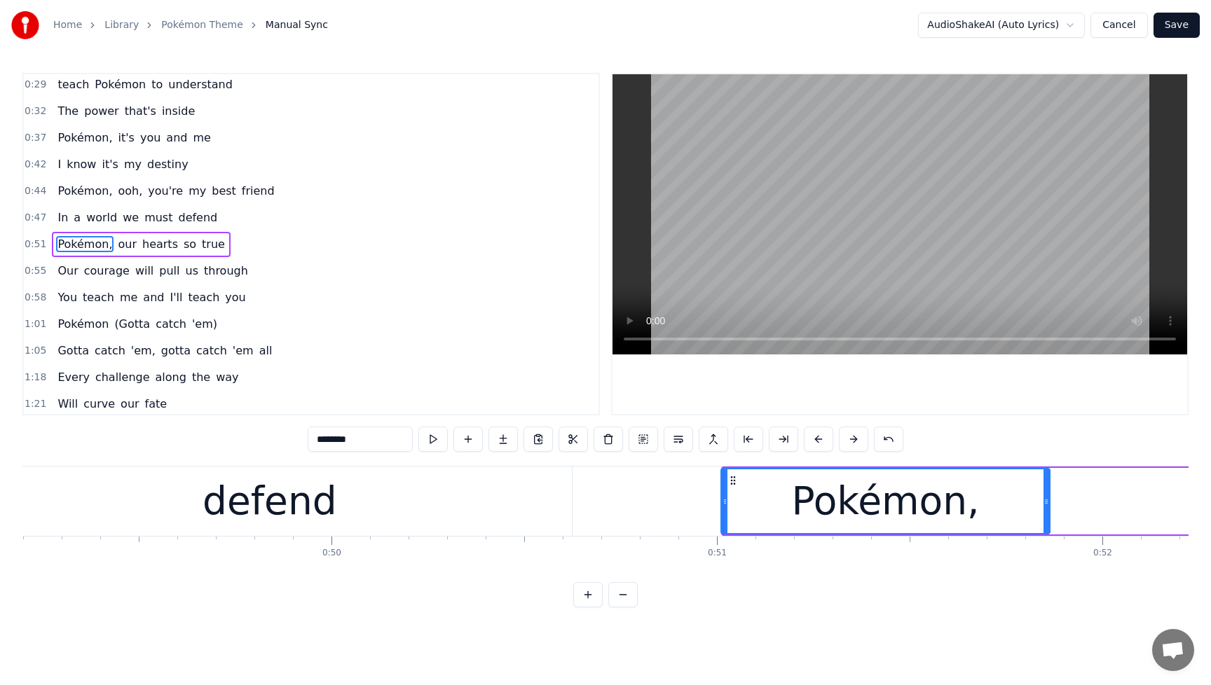
click at [722, 504] on icon at bounding box center [725, 501] width 6 height 11
click at [63, 195] on span "Pokémon," at bounding box center [84, 191] width 57 height 16
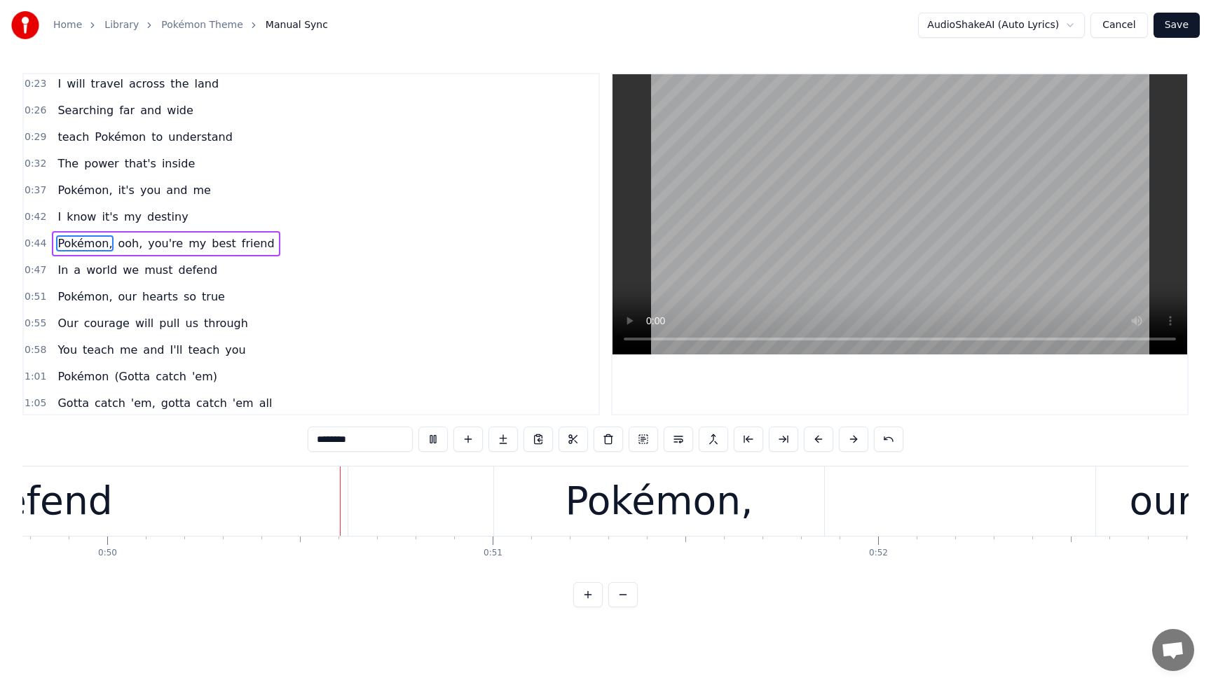
scroll to position [0, 19186]
click at [434, 441] on button at bounding box center [432, 439] width 29 height 25
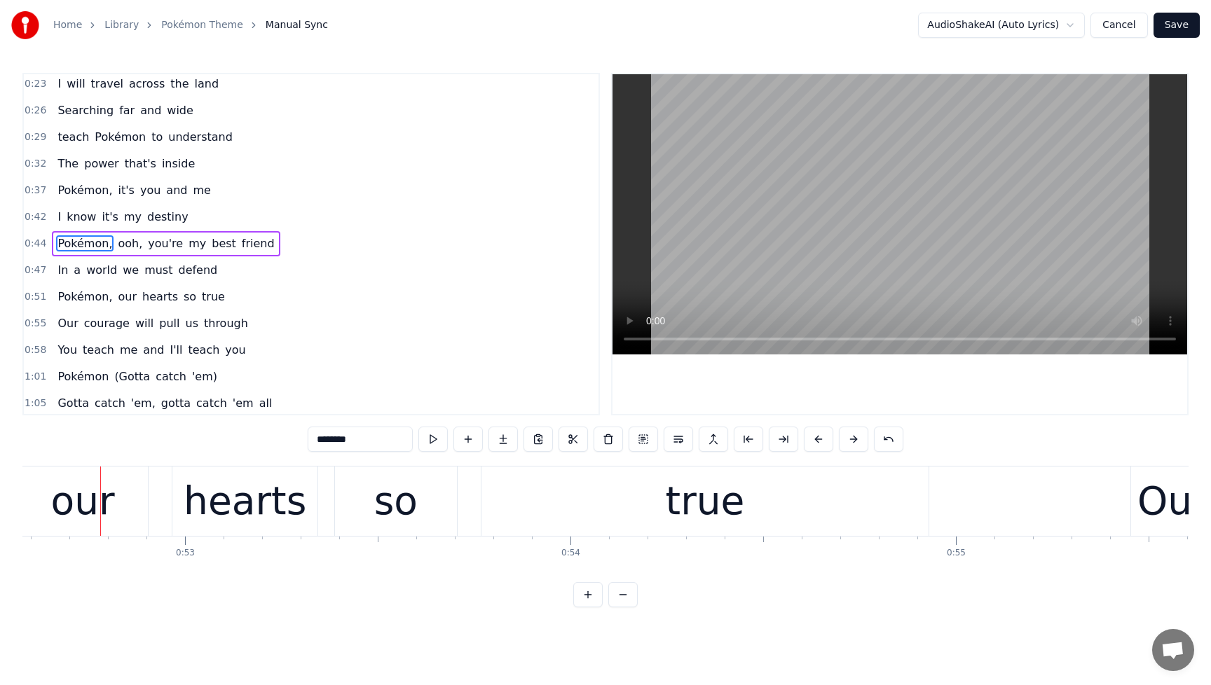
scroll to position [0, 20267]
click at [75, 299] on span "Pokémon," at bounding box center [84, 297] width 57 height 16
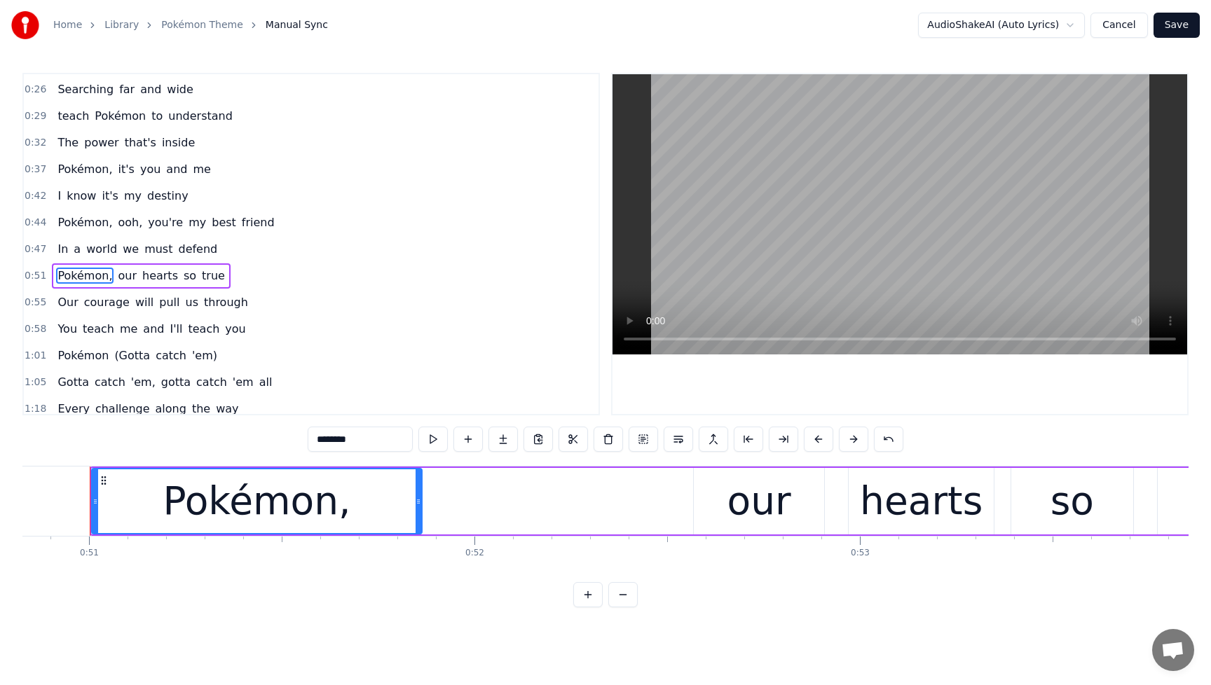
scroll to position [0, 19582]
drag, startPoint x: 97, startPoint y: 503, endPoint x: 78, endPoint y: 506, distance: 18.4
click at [78, 506] on icon at bounding box center [80, 501] width 6 height 11
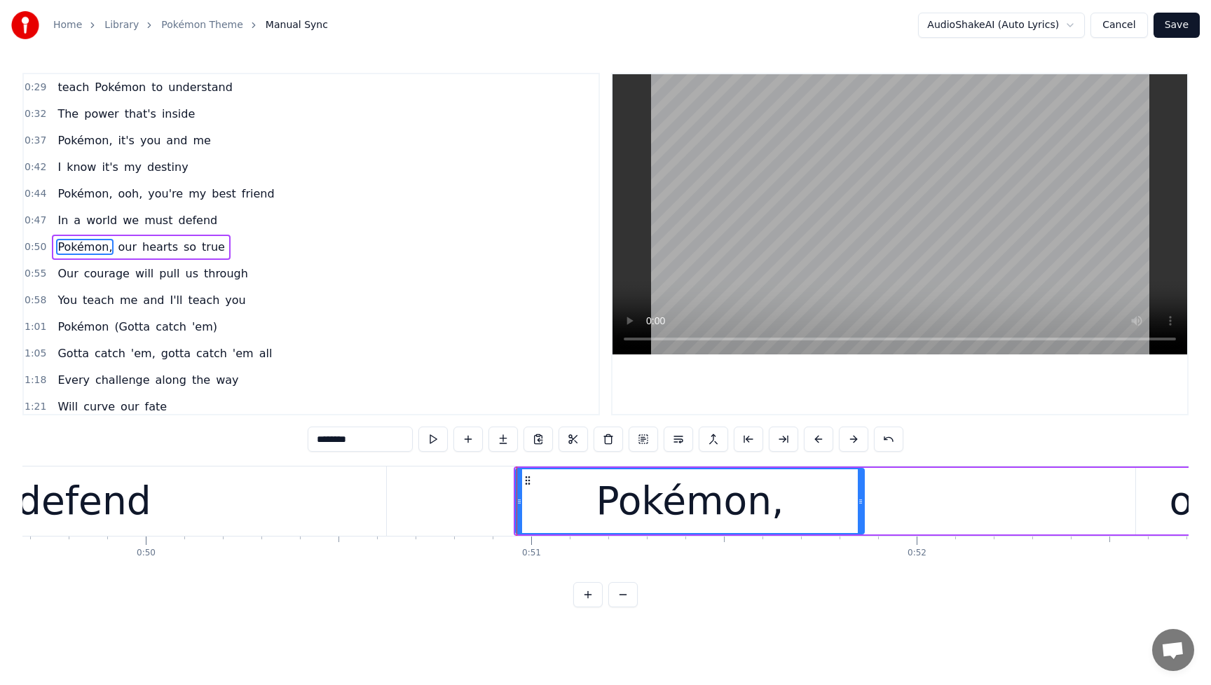
scroll to position [0, 18708]
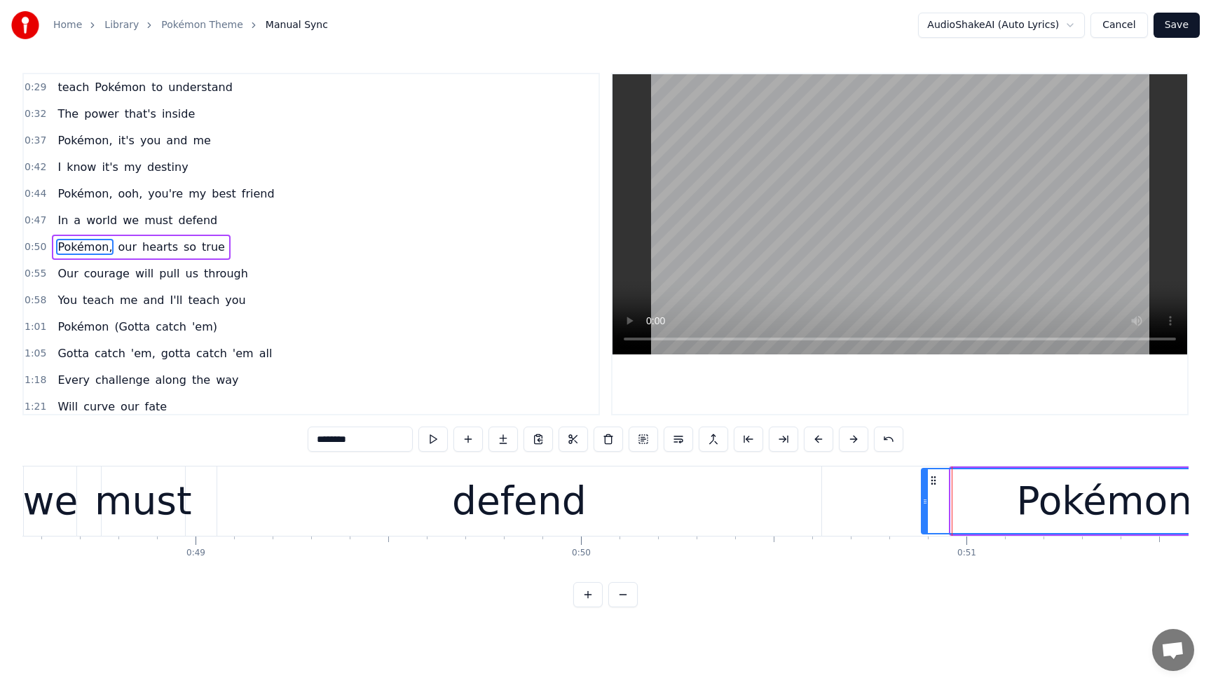
drag, startPoint x: 955, startPoint y: 502, endPoint x: 925, endPoint y: 507, distance: 30.0
click at [925, 507] on div at bounding box center [925, 501] width 6 height 64
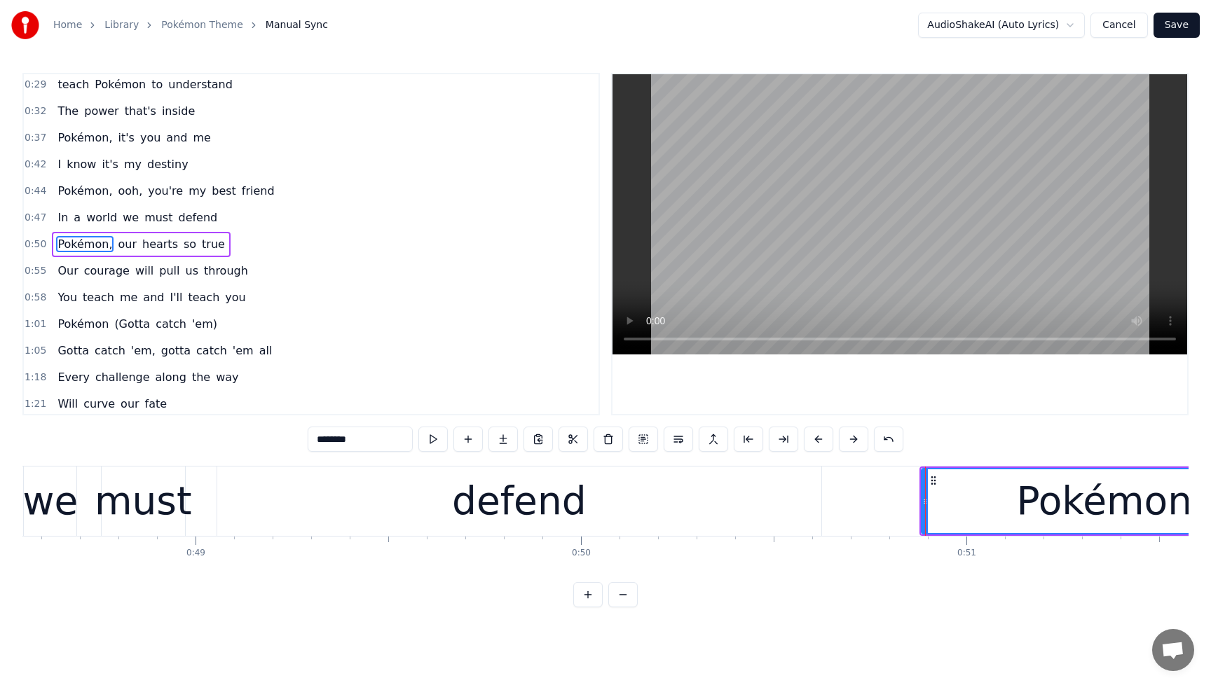
click at [605, 516] on div "defend" at bounding box center [519, 501] width 604 height 69
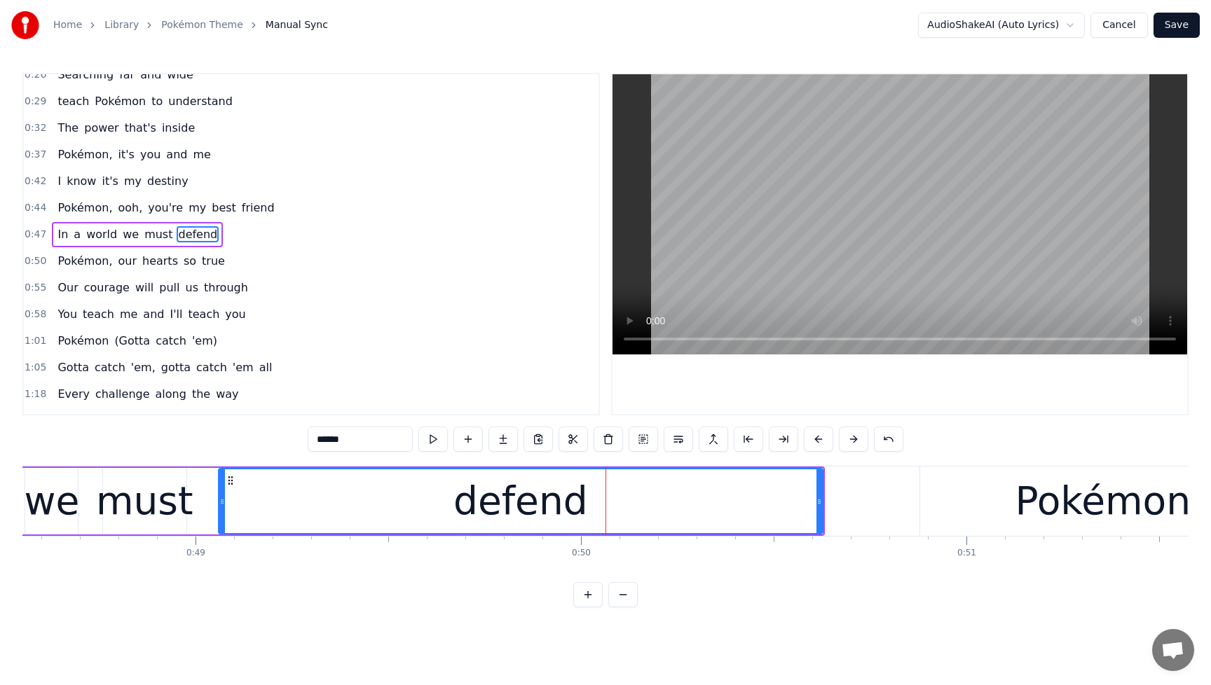
scroll to position [136, 0]
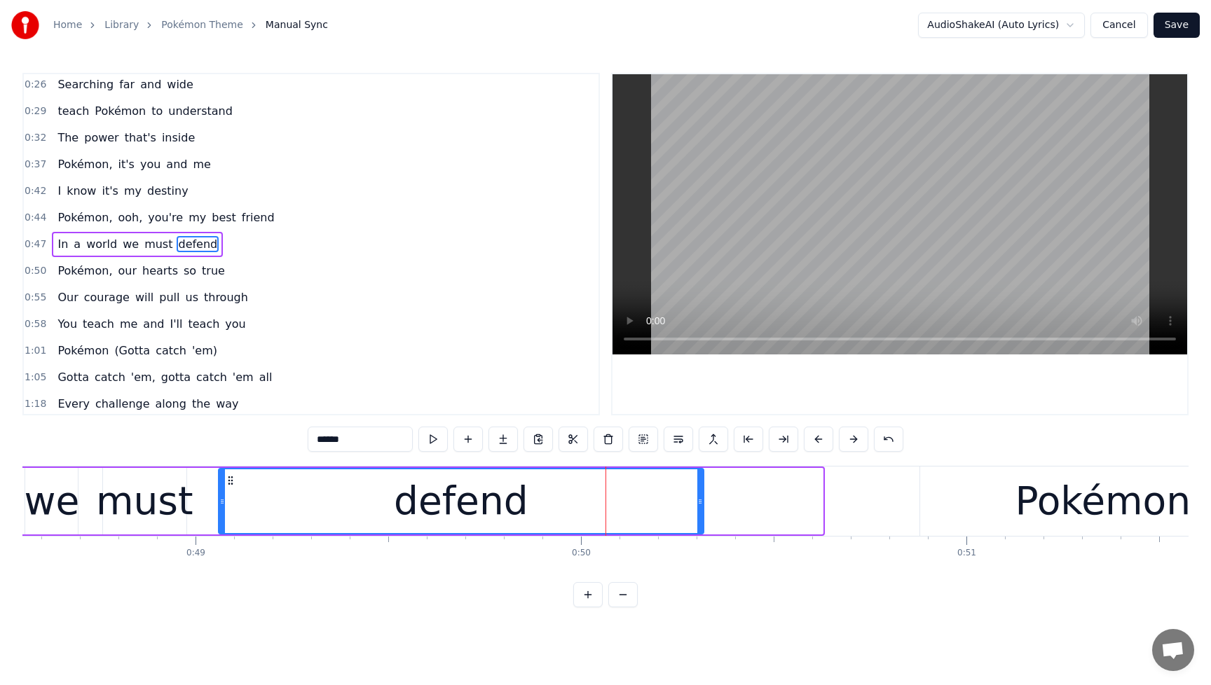
drag, startPoint x: 820, startPoint y: 502, endPoint x: 698, endPoint y: 514, distance: 122.5
click at [698, 514] on div at bounding box center [700, 501] width 6 height 64
click at [87, 275] on span "Pokémon," at bounding box center [84, 271] width 57 height 16
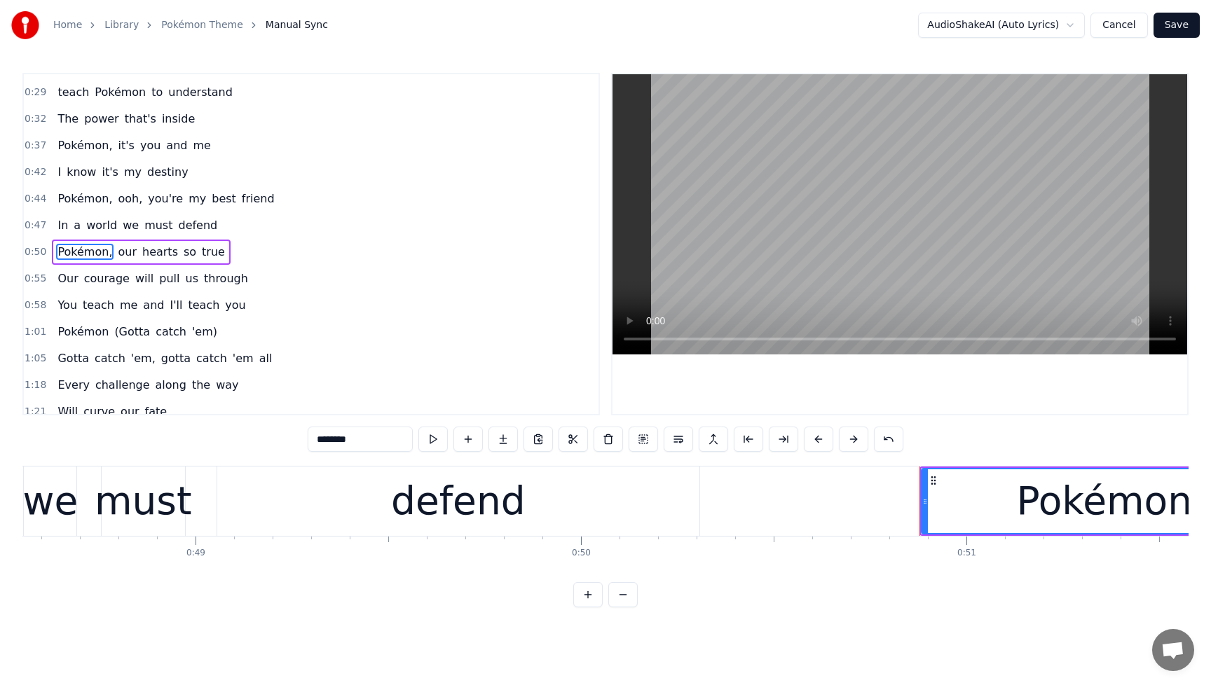
scroll to position [163, 0]
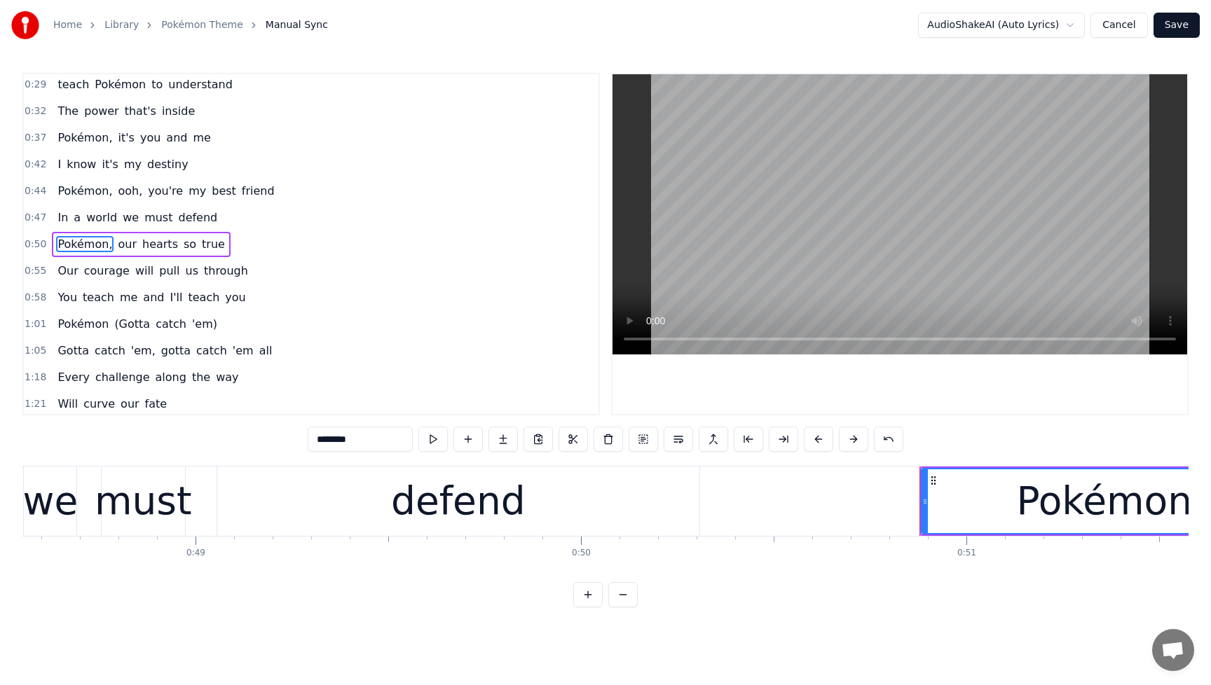
click at [56, 217] on span "In" at bounding box center [62, 217] width 13 height 16
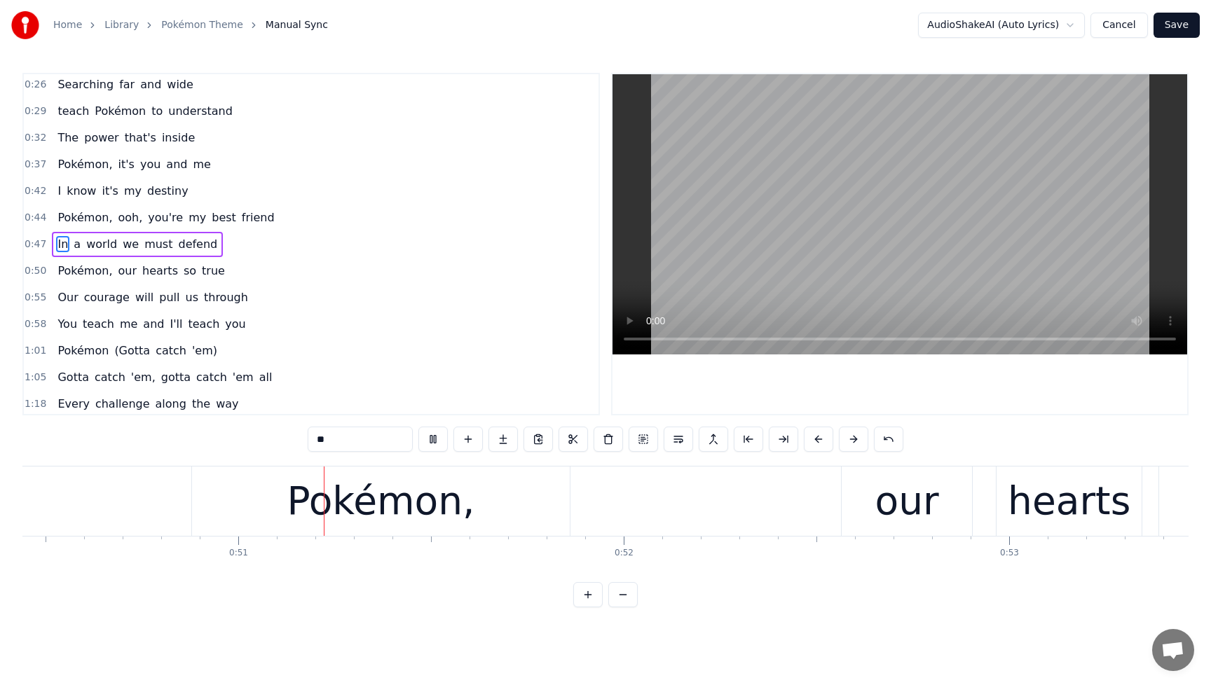
scroll to position [0, 19440]
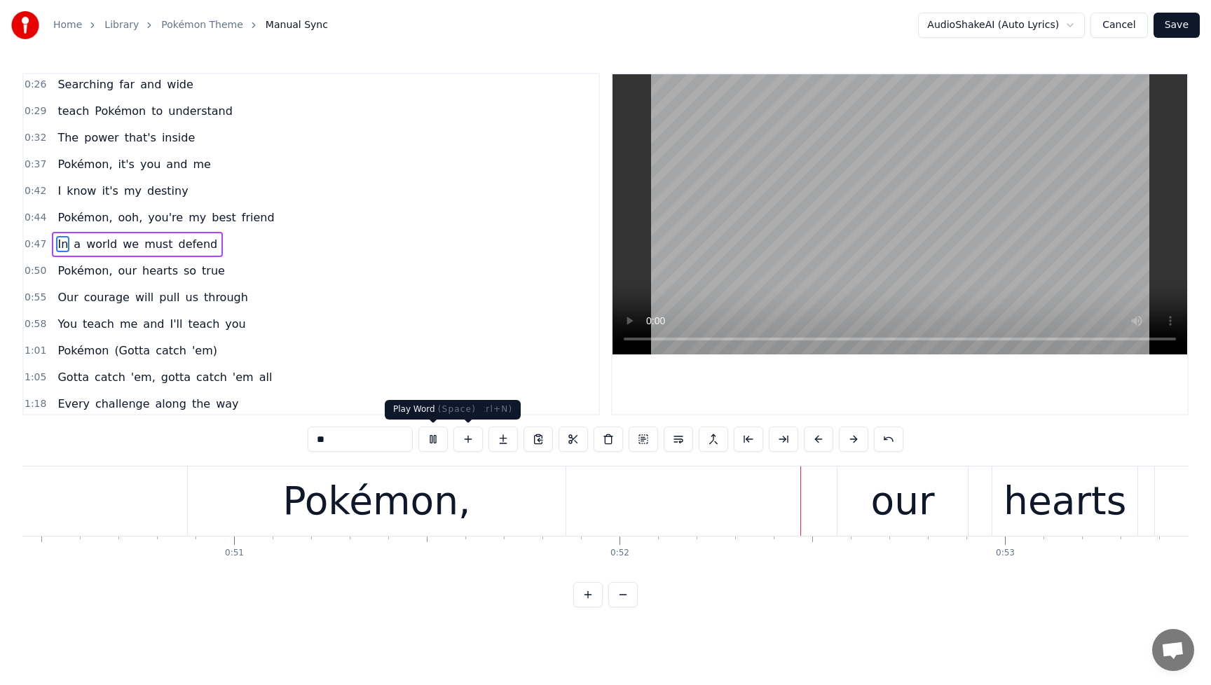
click at [438, 439] on button at bounding box center [432, 439] width 29 height 25
click at [405, 518] on div "Pokémon," at bounding box center [376, 501] width 188 height 58
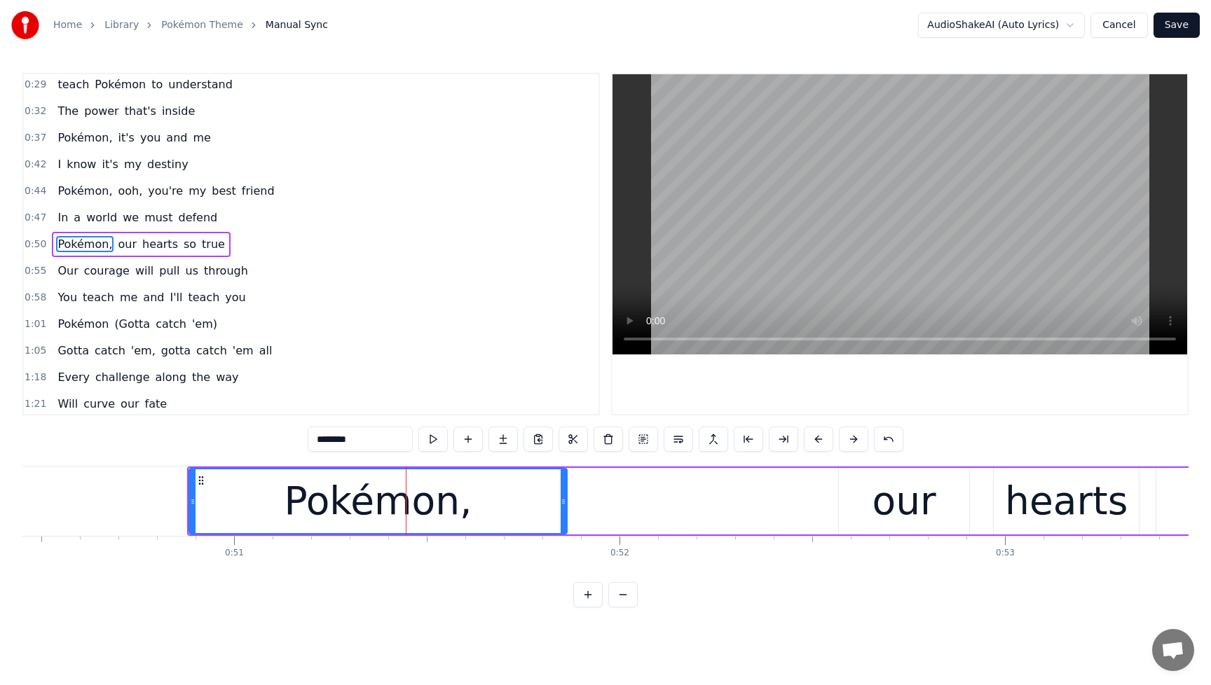
click at [59, 248] on span "Pokémon," at bounding box center [84, 244] width 57 height 16
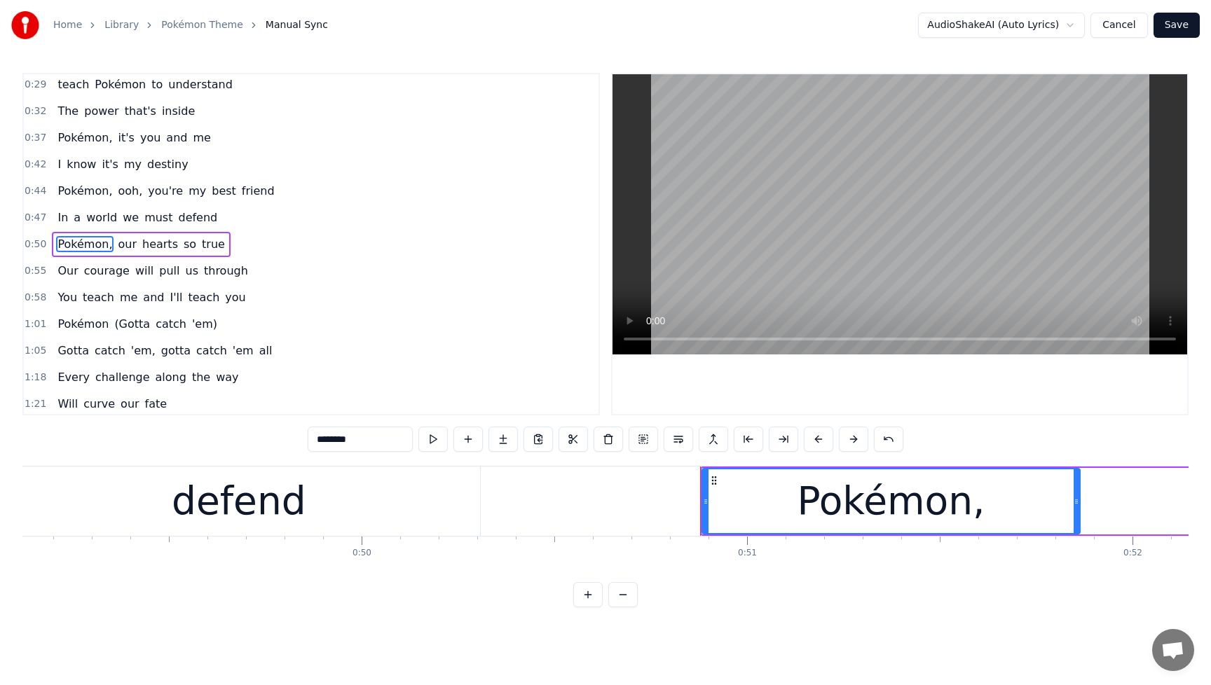
scroll to position [0, 18904]
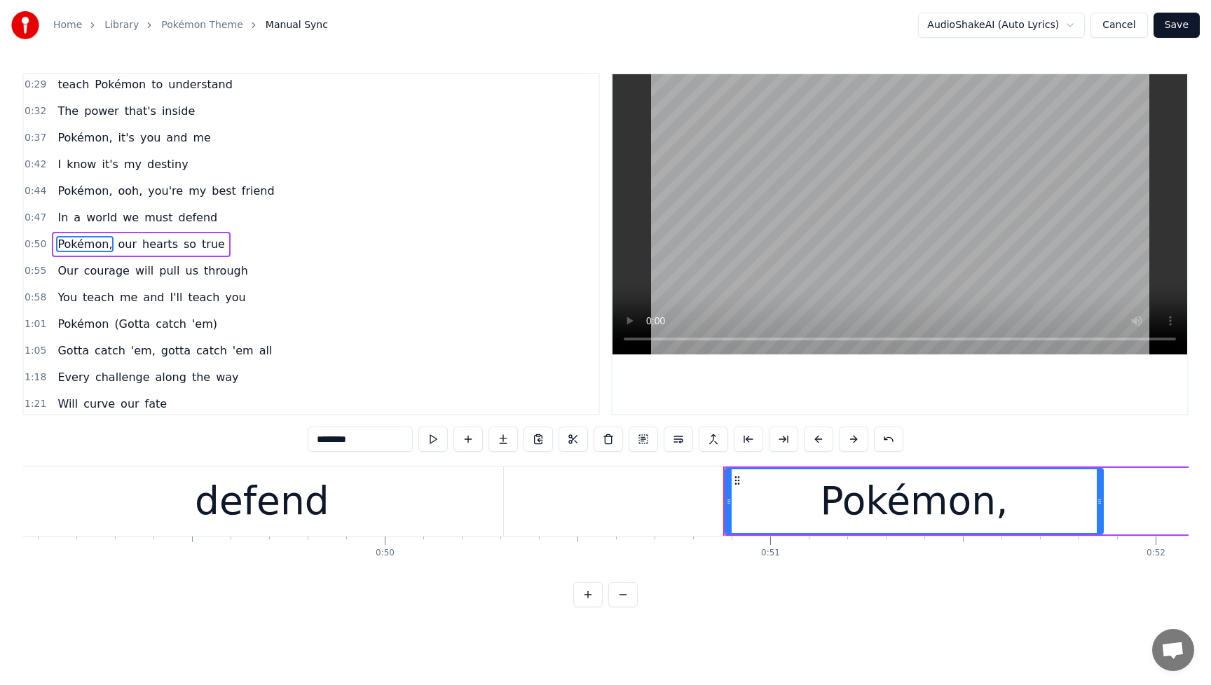
click at [729, 500] on icon at bounding box center [729, 501] width 6 height 11
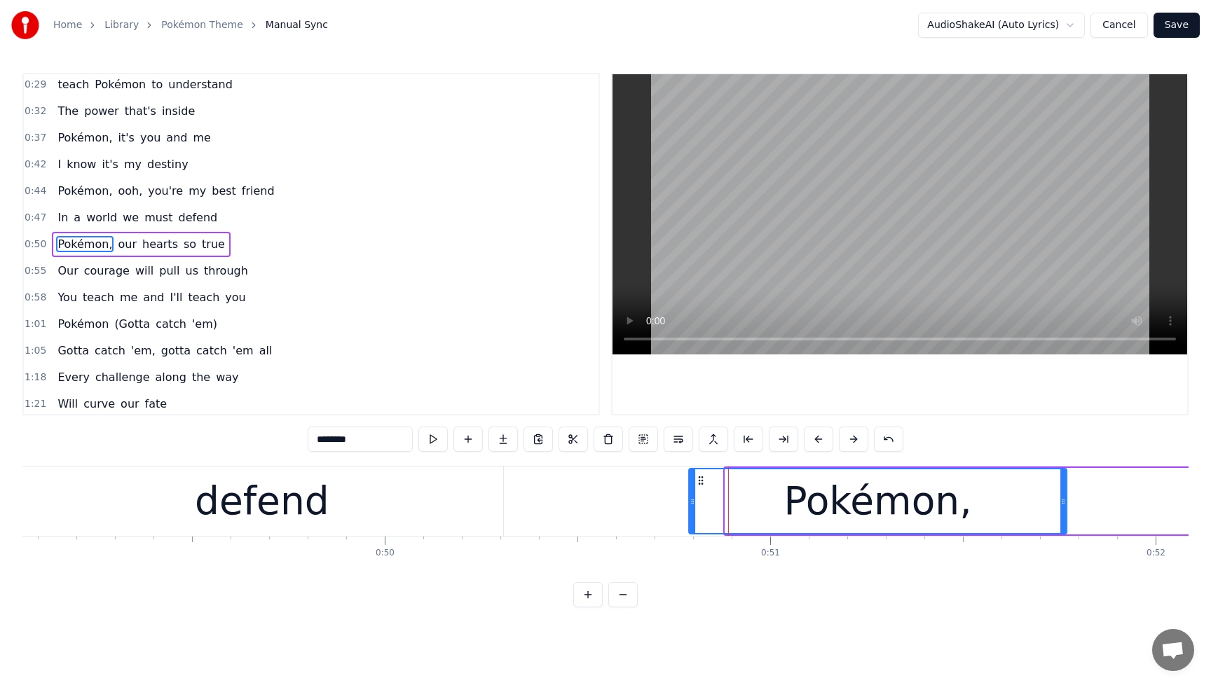
drag, startPoint x: 737, startPoint y: 483, endPoint x: 701, endPoint y: 488, distance: 36.7
click at [701, 488] on div "Pokémon," at bounding box center [877, 501] width 376 height 64
click at [63, 221] on span "In" at bounding box center [62, 217] width 13 height 16
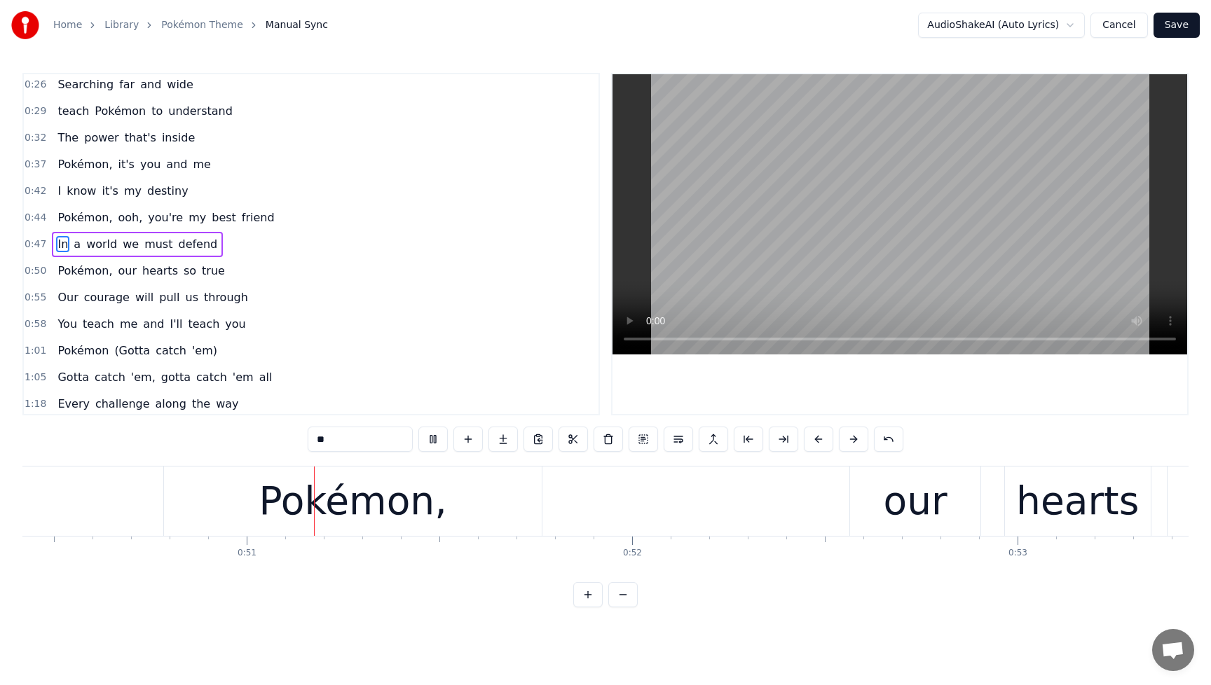
scroll to position [0, 19438]
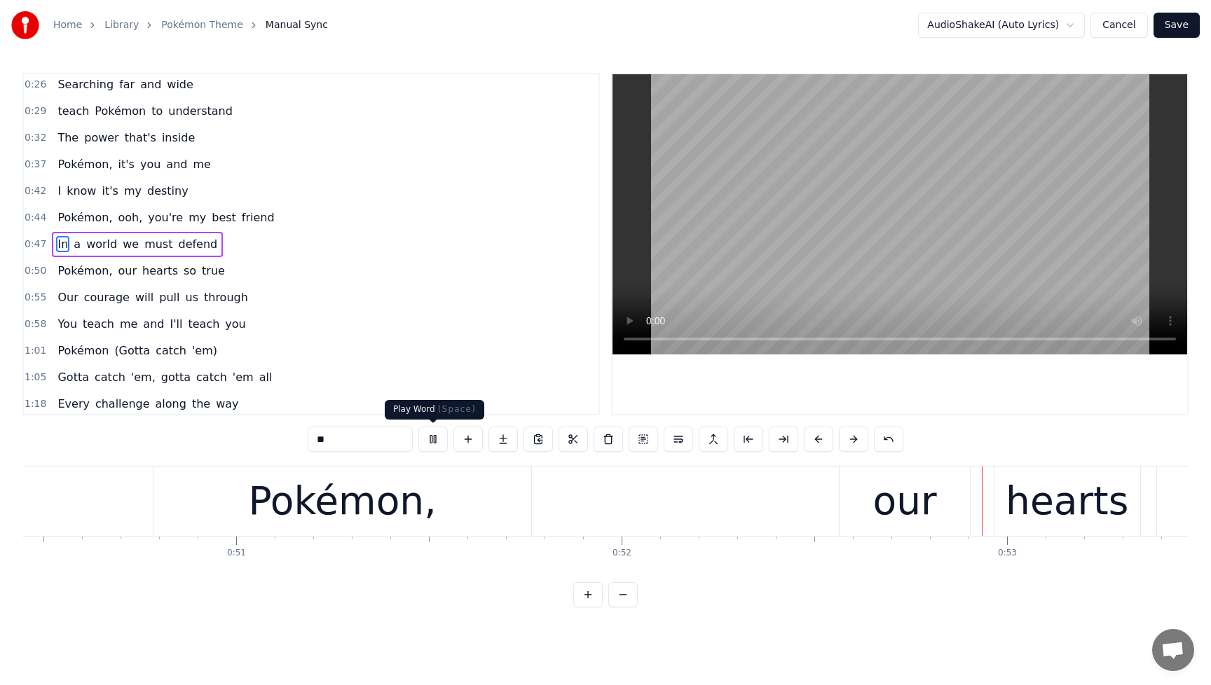
click at [436, 437] on button at bounding box center [432, 439] width 29 height 25
click at [338, 513] on div "Pokémon," at bounding box center [343, 501] width 188 height 58
type input "********"
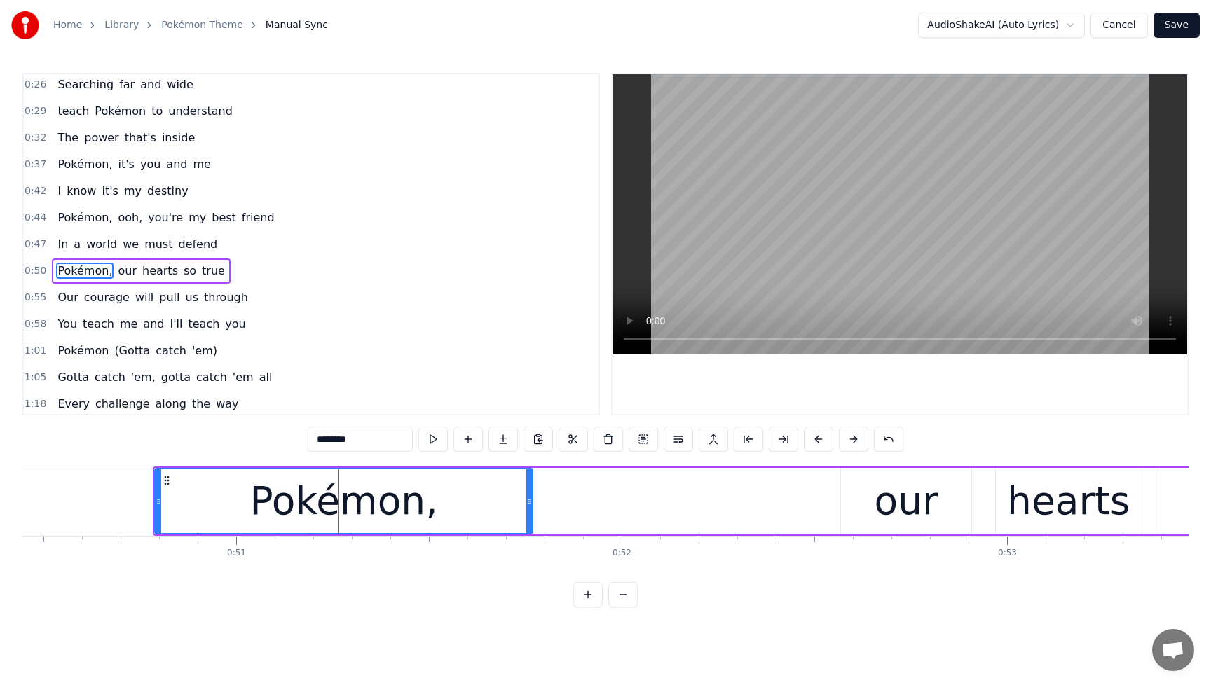
scroll to position [163, 0]
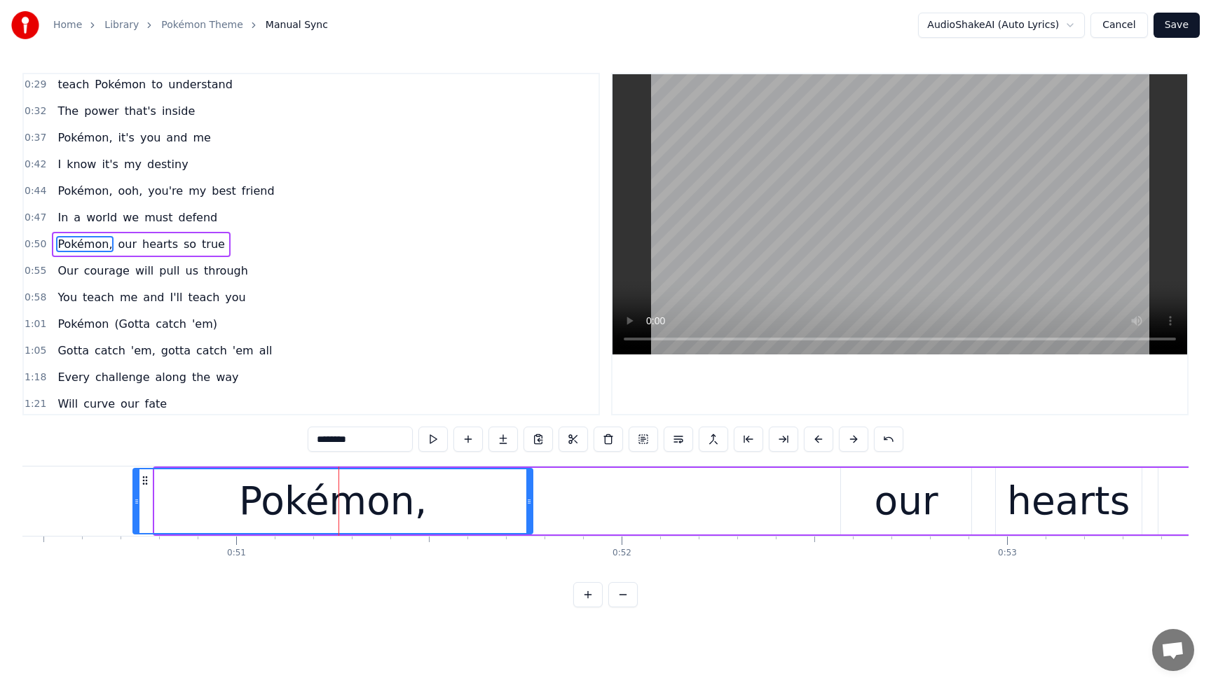
drag, startPoint x: 159, startPoint y: 505, endPoint x: 139, endPoint y: 508, distance: 20.5
click at [137, 508] on div at bounding box center [137, 501] width 6 height 64
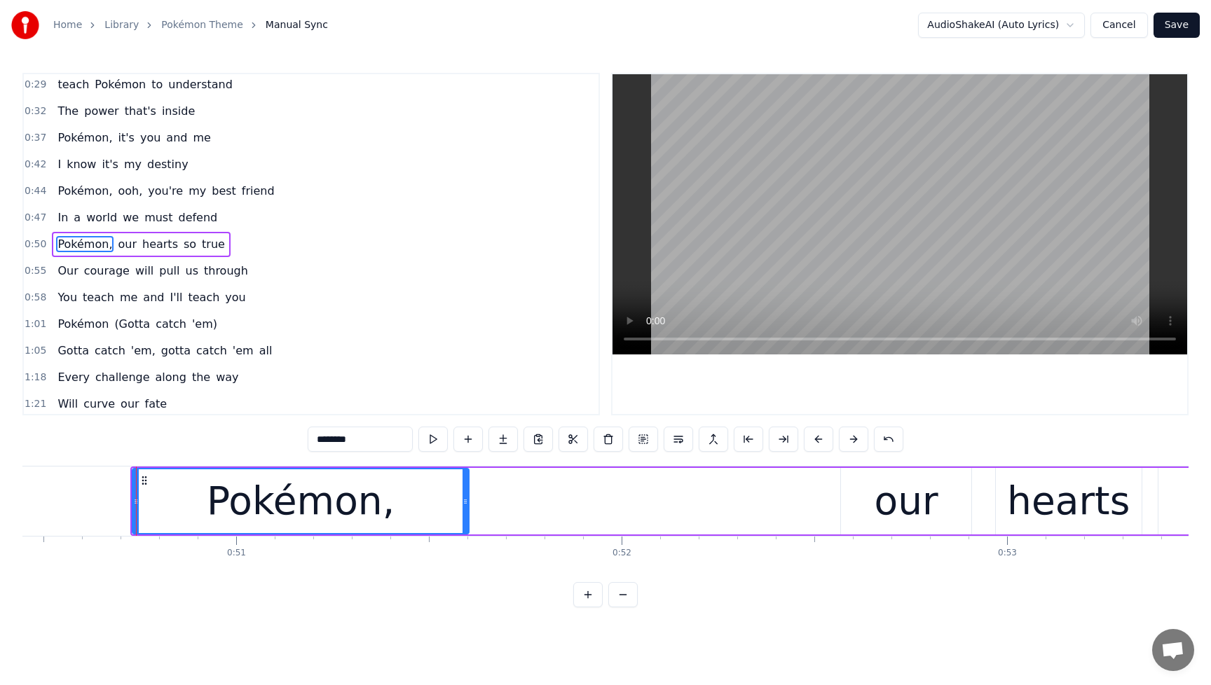
drag, startPoint x: 528, startPoint y: 502, endPoint x: 464, endPoint y: 509, distance: 64.1
click at [464, 509] on div at bounding box center [465, 501] width 6 height 64
click at [69, 225] on div "In a world we must defend" at bounding box center [137, 217] width 171 height 25
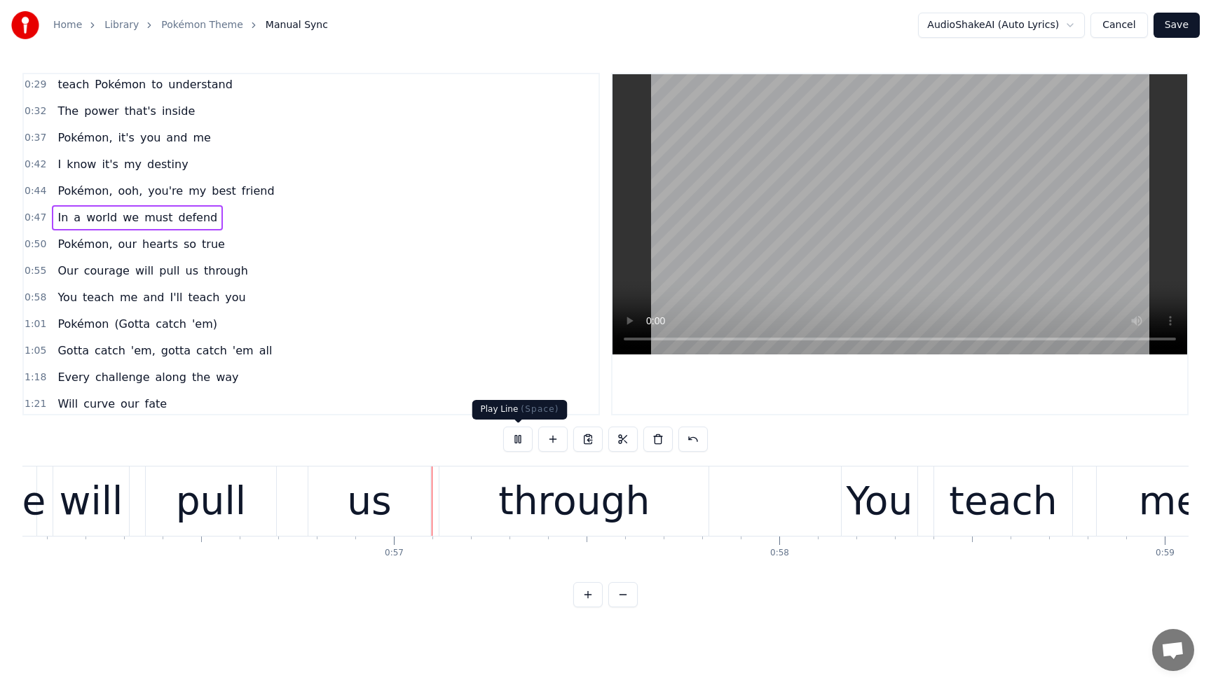
scroll to position [0, 21698]
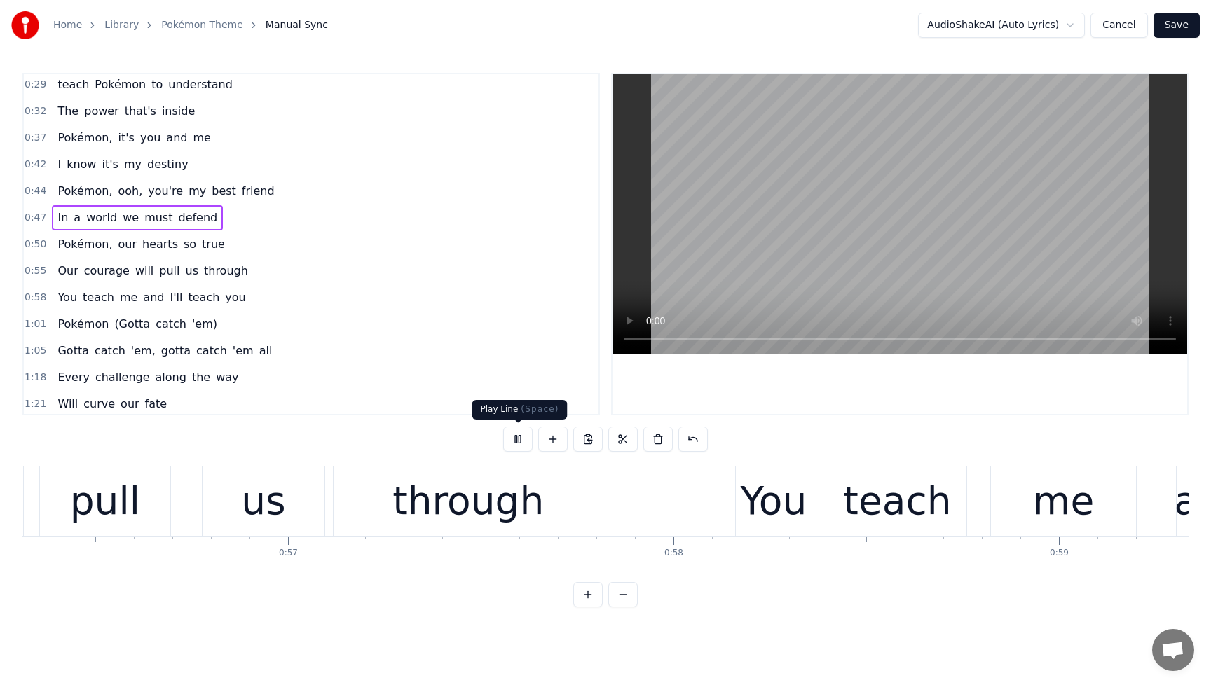
click at [521, 439] on button at bounding box center [517, 439] width 29 height 25
